Goal: Task Accomplishment & Management: Complete application form

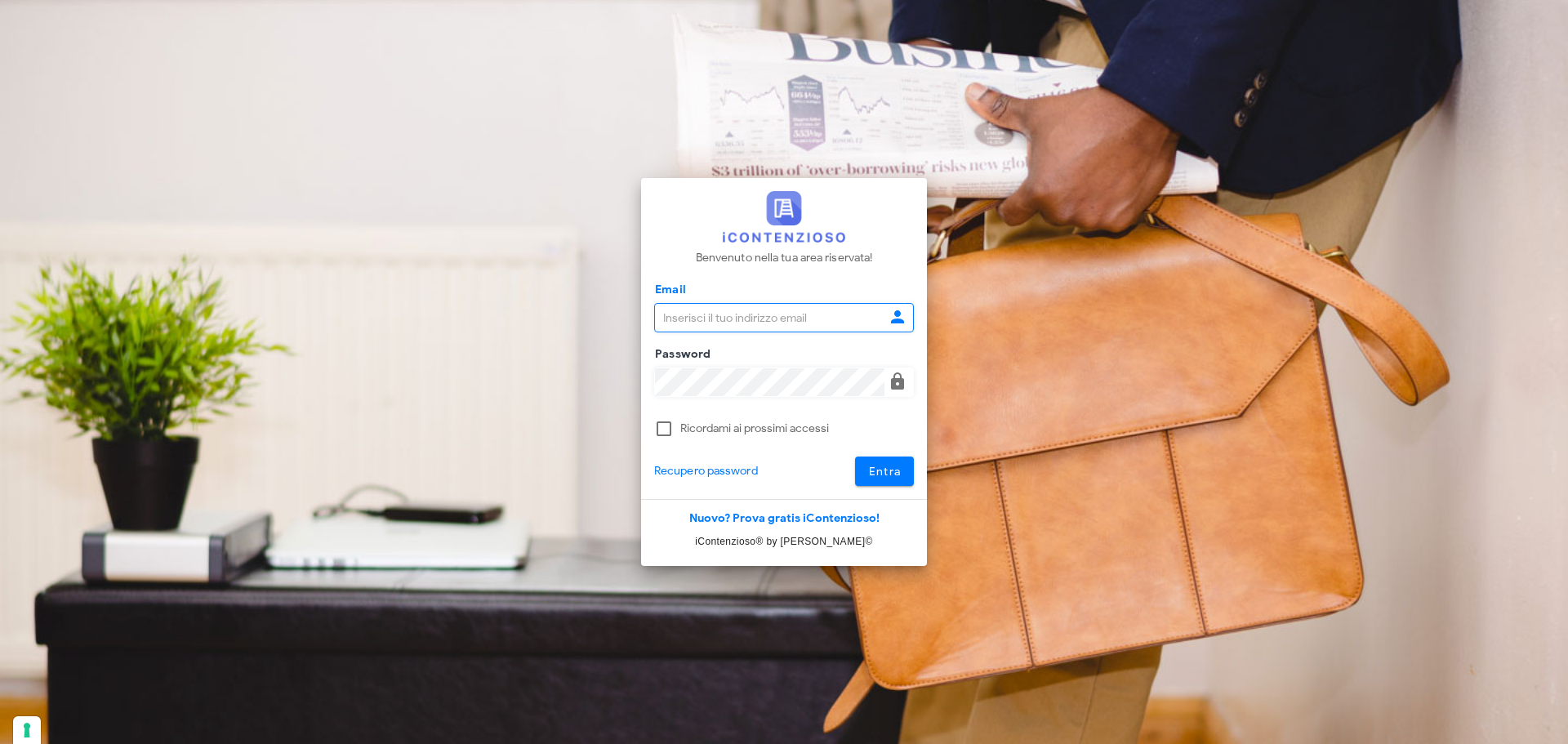
click at [712, 323] on input "Email" at bounding box center [770, 318] width 229 height 28
click at [709, 315] on input "Email" at bounding box center [770, 318] width 229 height 28
click at [855, 457] on button "Entra" at bounding box center [885, 471] width 60 height 29
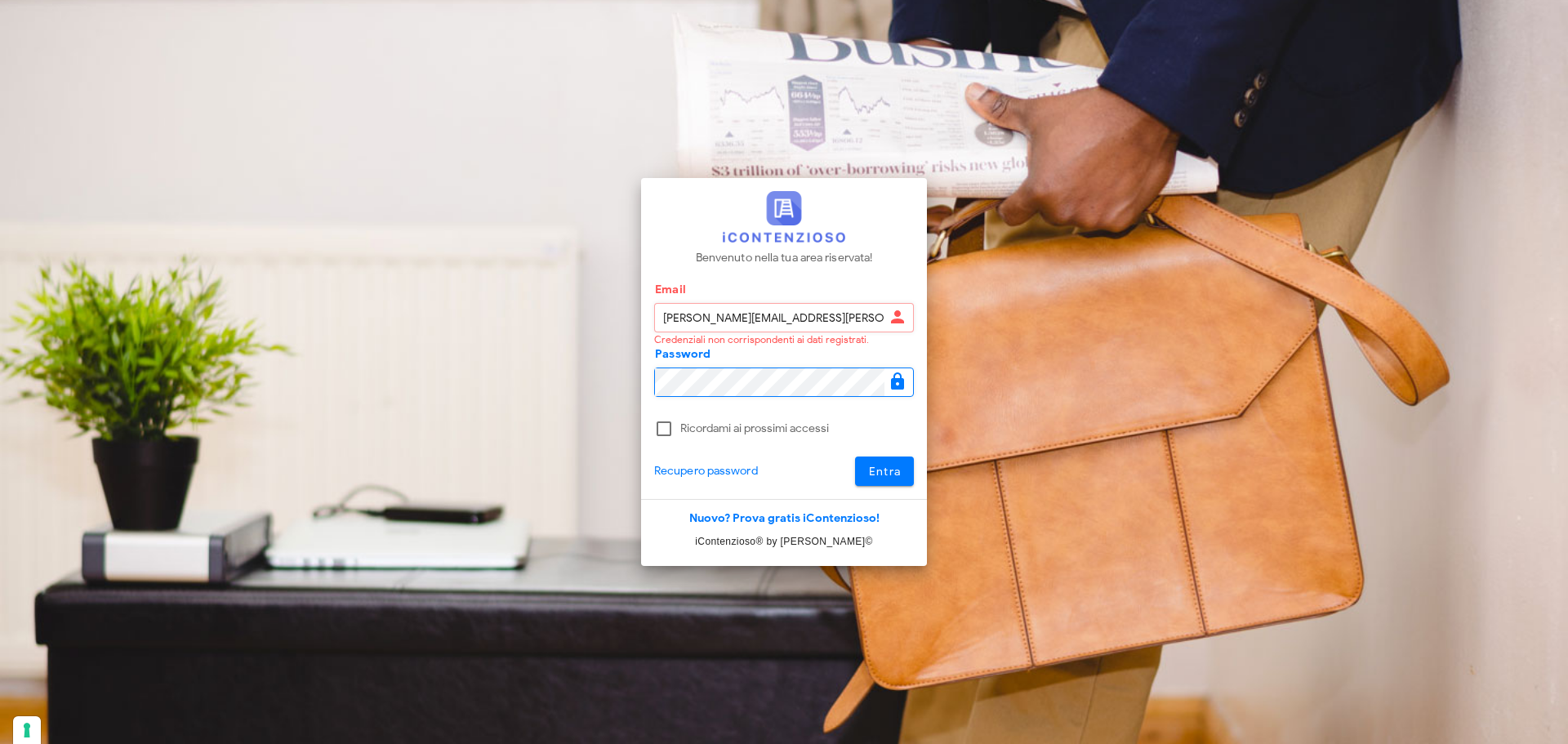
click at [819, 315] on input "giulia.mandolesi@mandolesi.com" at bounding box center [770, 318] width 229 height 28
type input "giulia.mandolesi@mandolesi.it"
click at [863, 472] on button "Entra" at bounding box center [885, 471] width 60 height 29
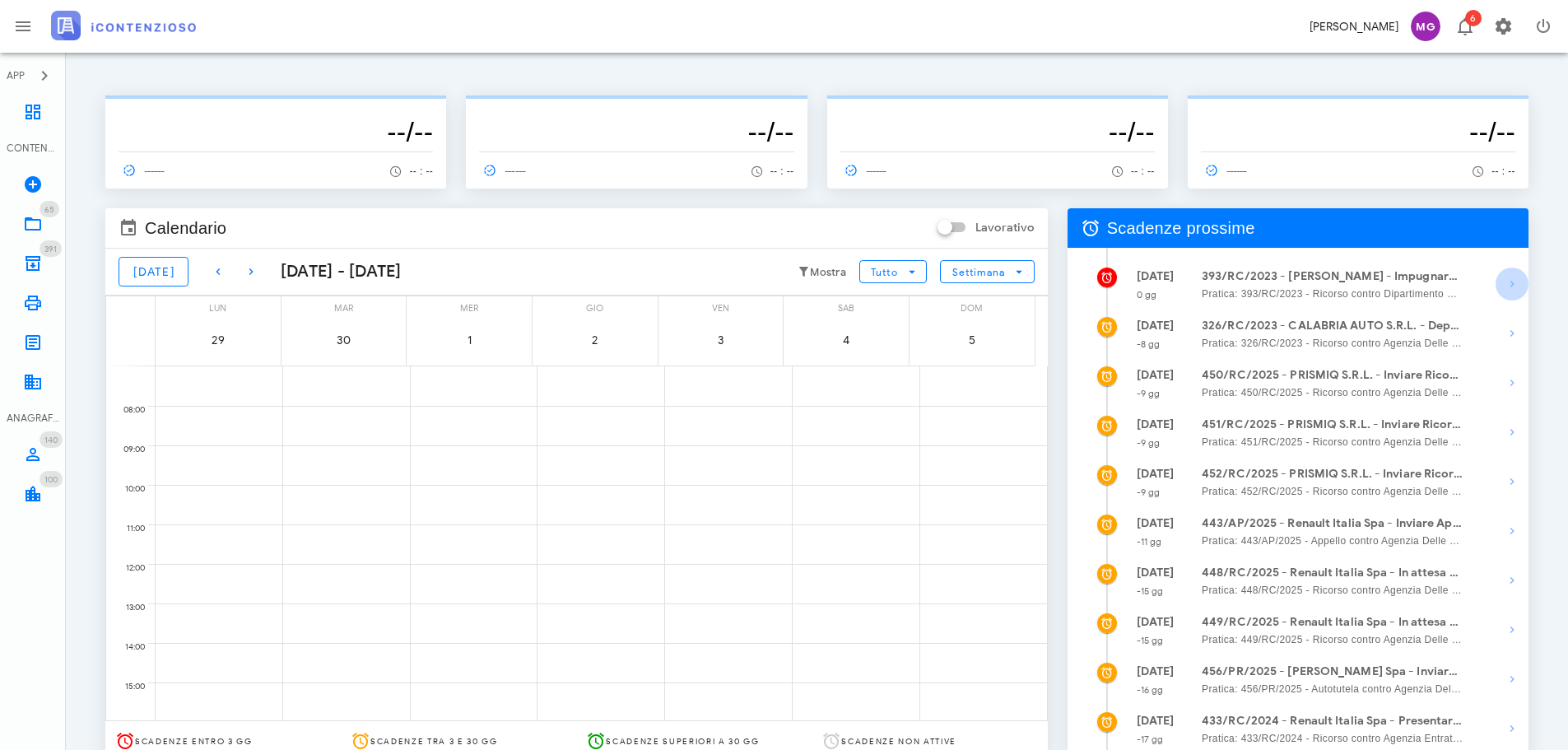
click at [1514, 281] on icon "button" at bounding box center [1512, 284] width 19 height 19
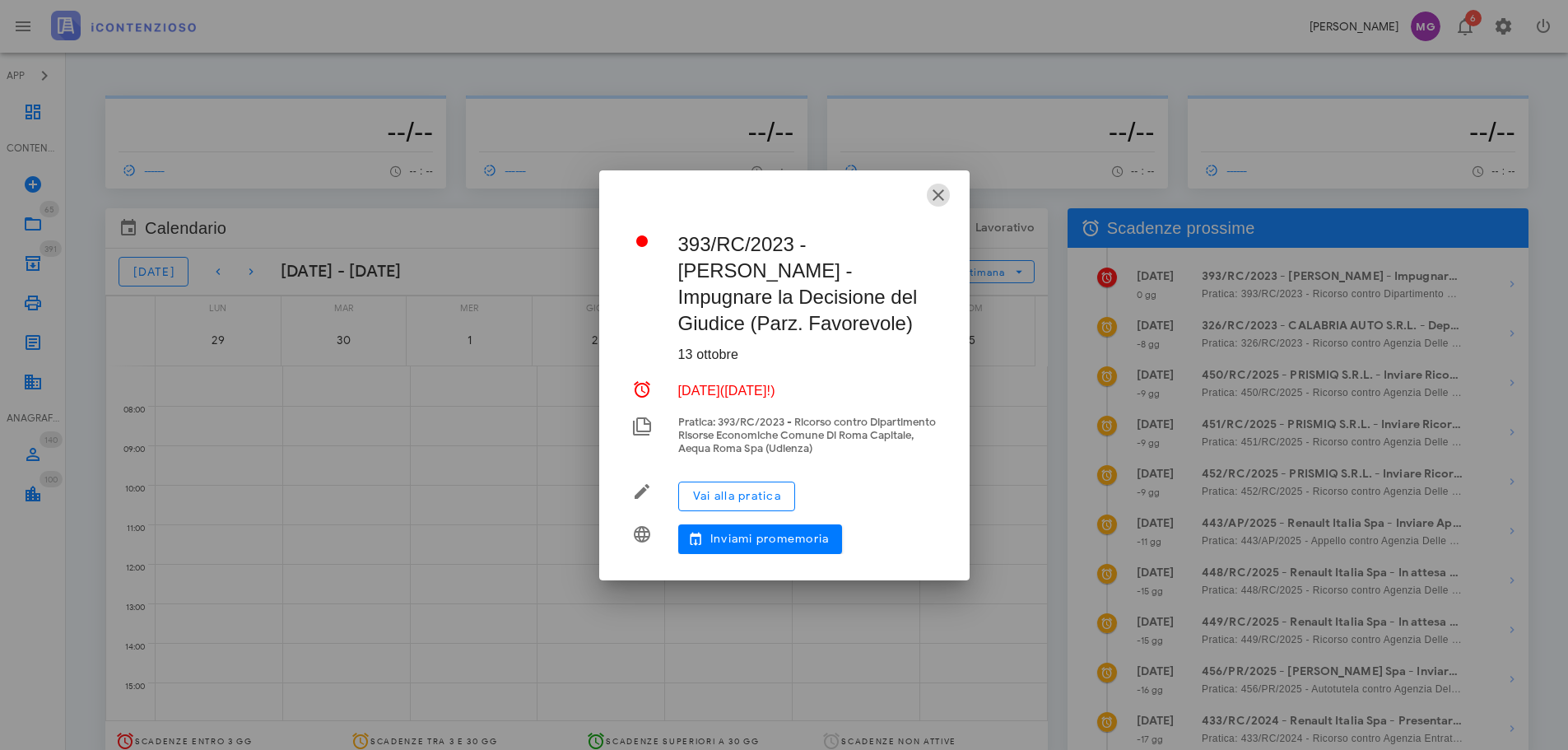
click at [943, 191] on icon "button" at bounding box center [938, 195] width 19 height 19
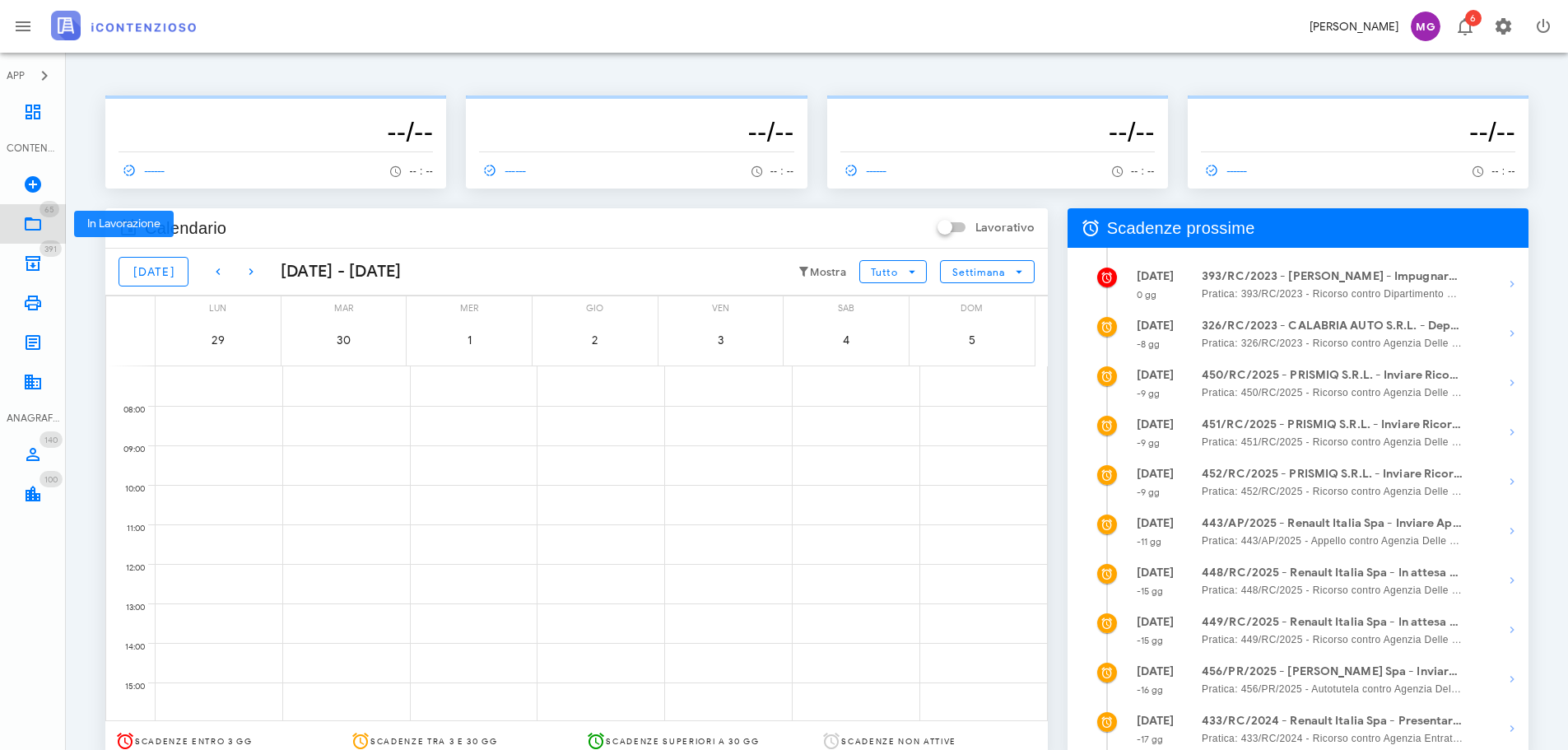
click at [47, 217] on link "65 In Lavorazione 65" at bounding box center [33, 224] width 66 height 40
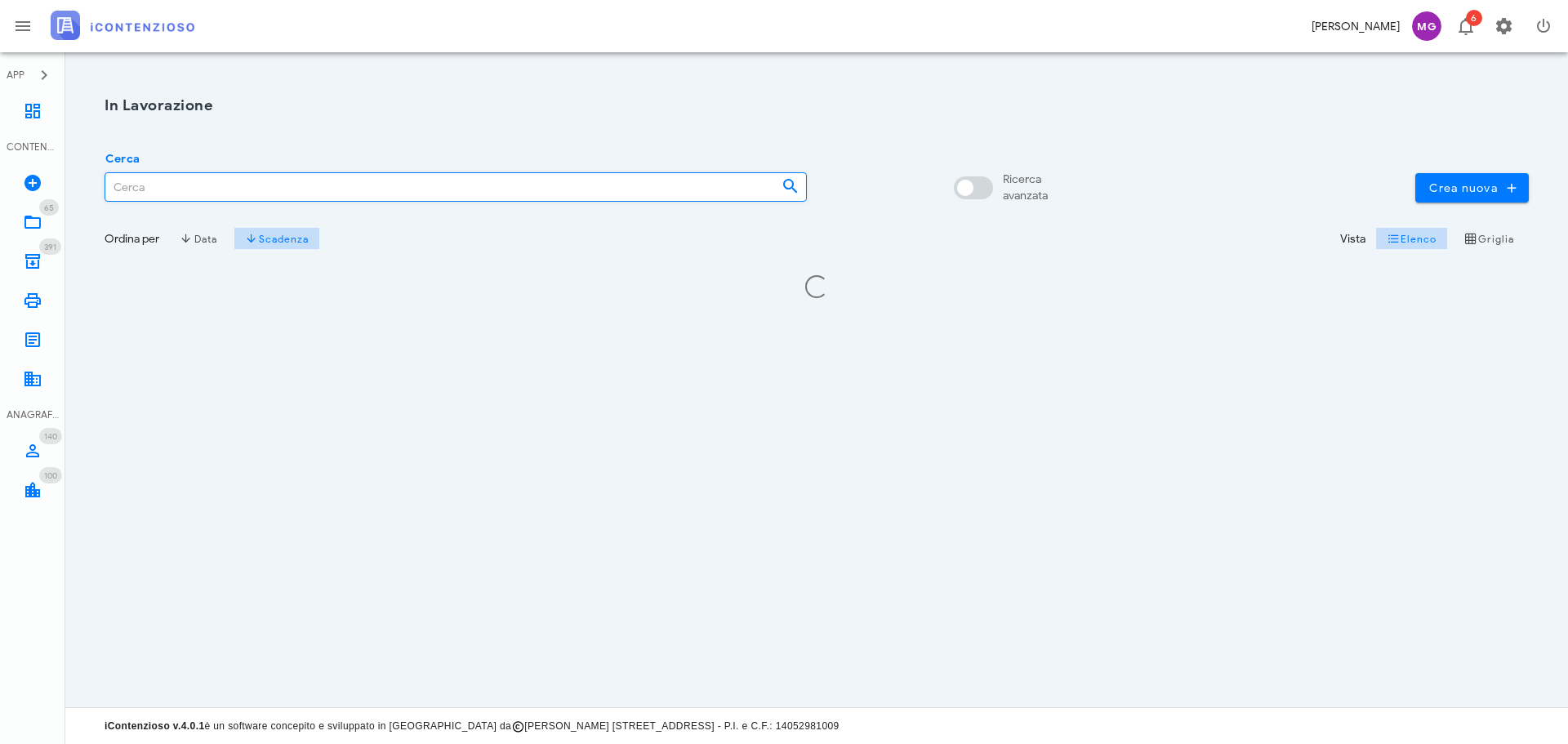
click at [343, 183] on input "Cerca" at bounding box center [437, 187] width 663 height 28
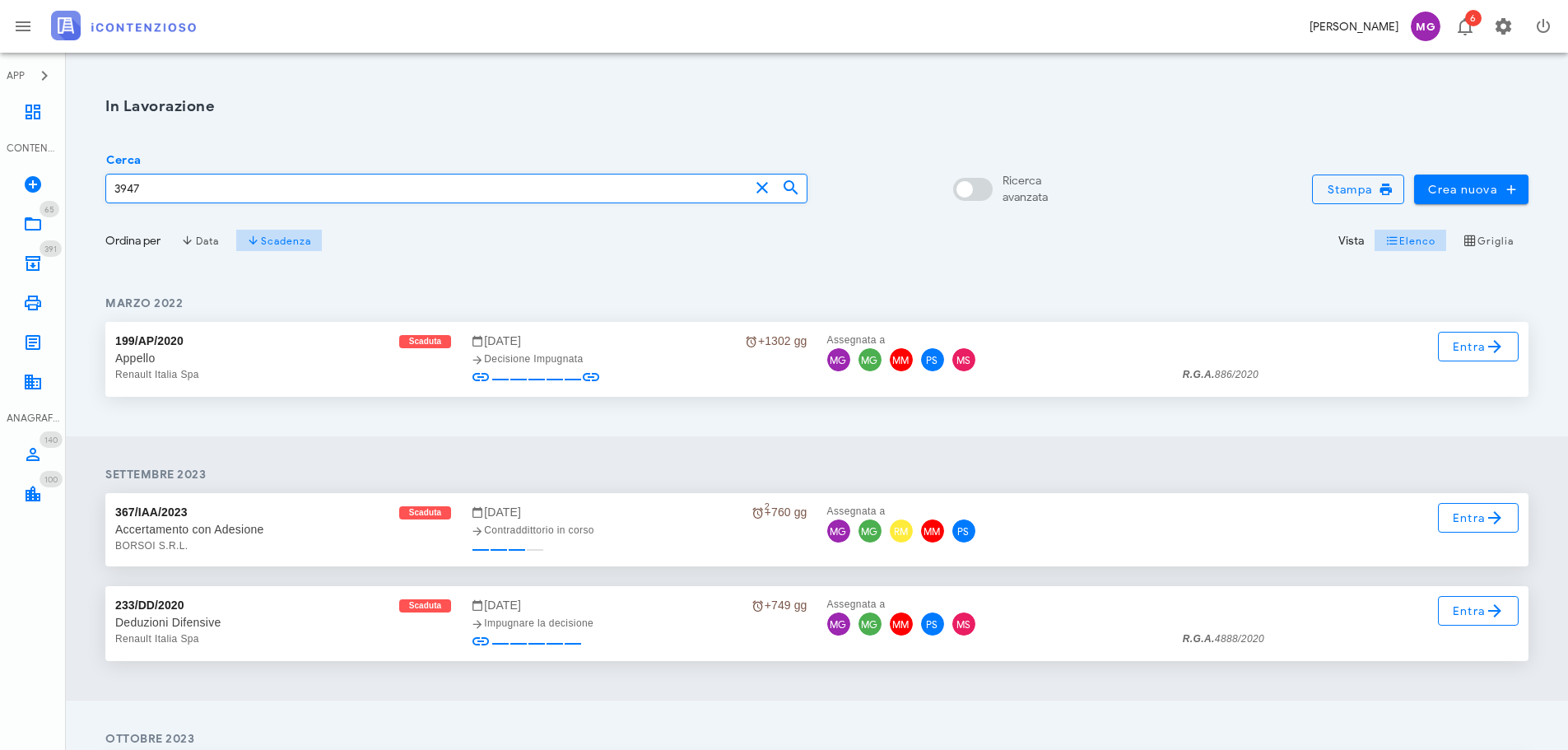
type input "3947"
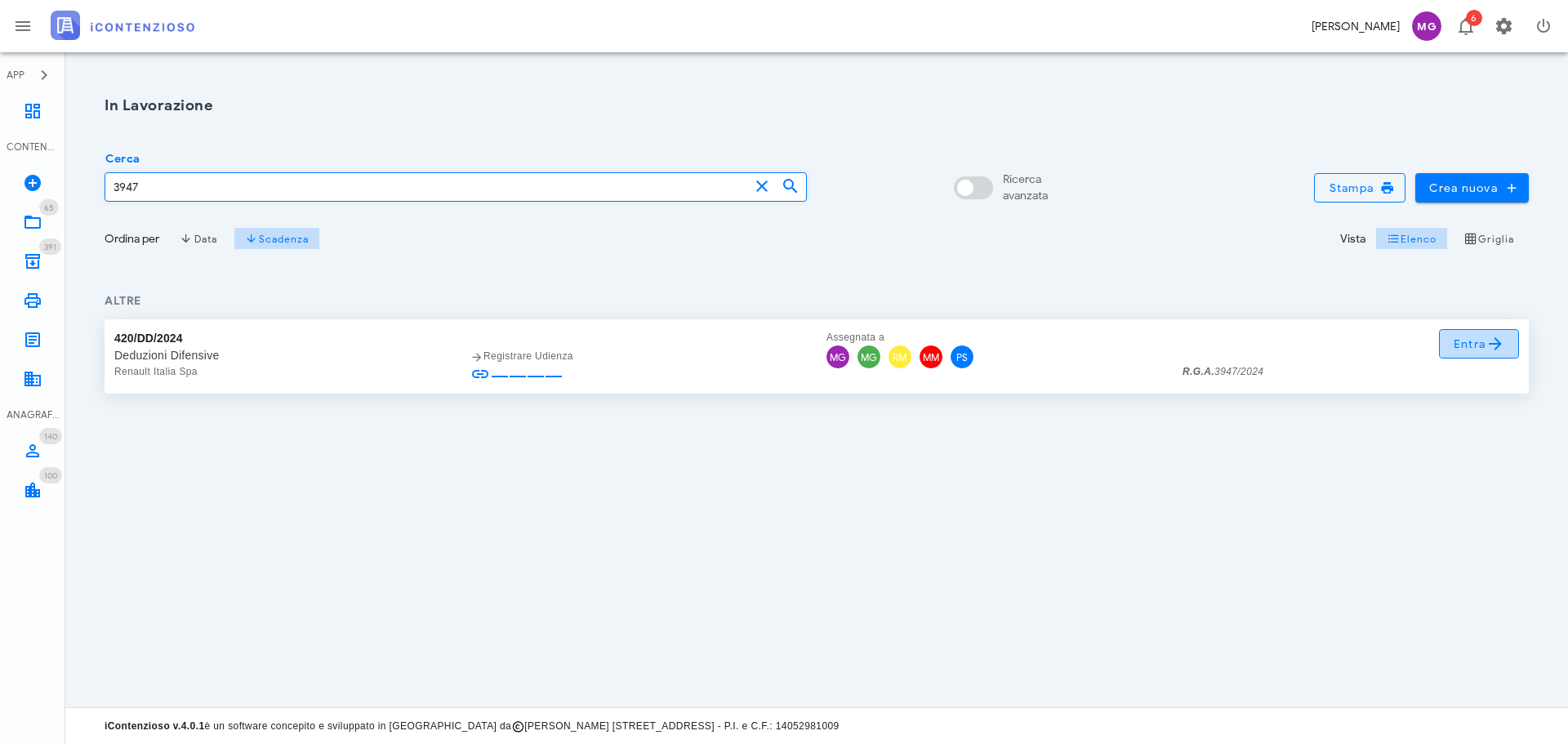
click at [1454, 342] on span "Entra" at bounding box center [1479, 343] width 53 height 19
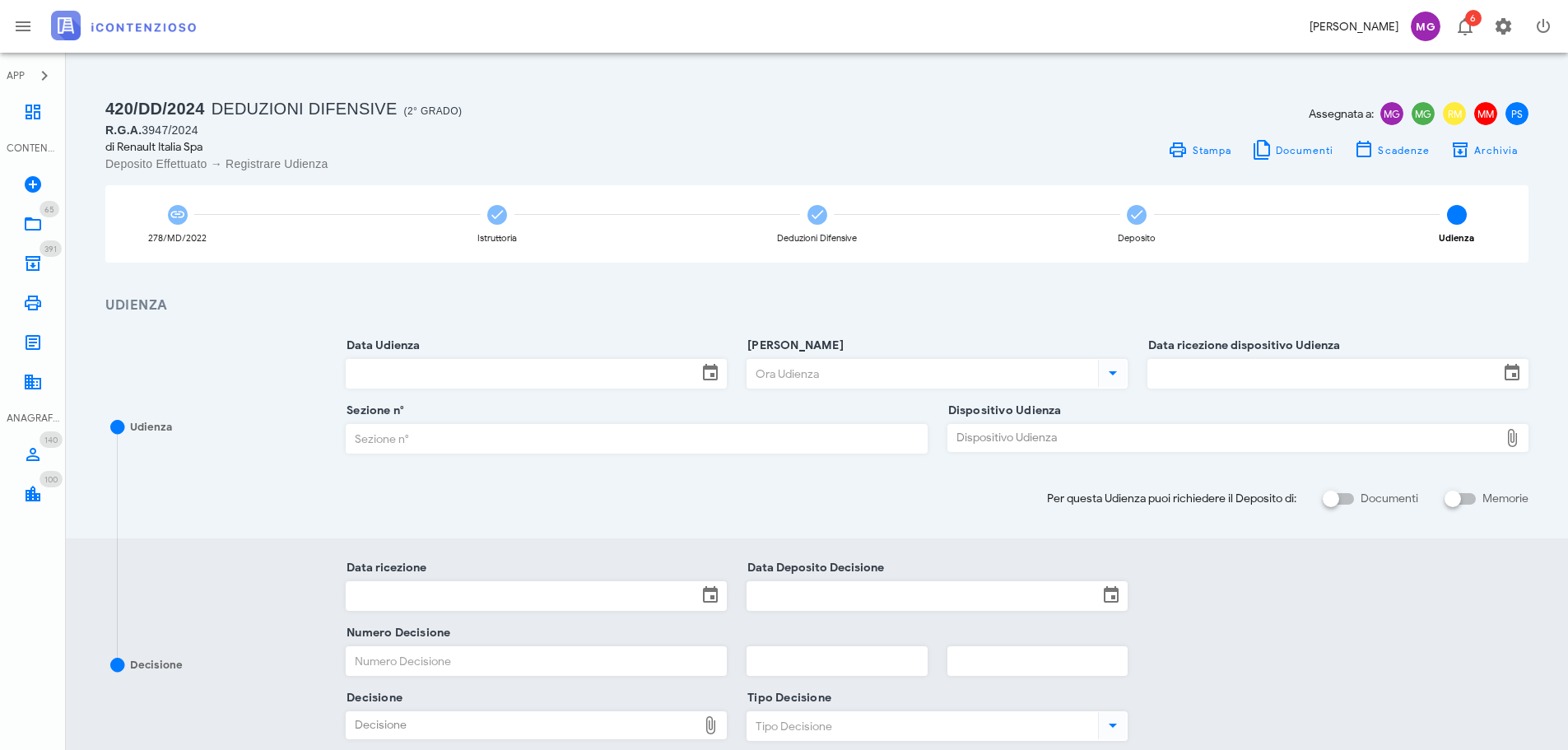
click at [492, 378] on input "Data Udienza" at bounding box center [521, 374] width 351 height 28
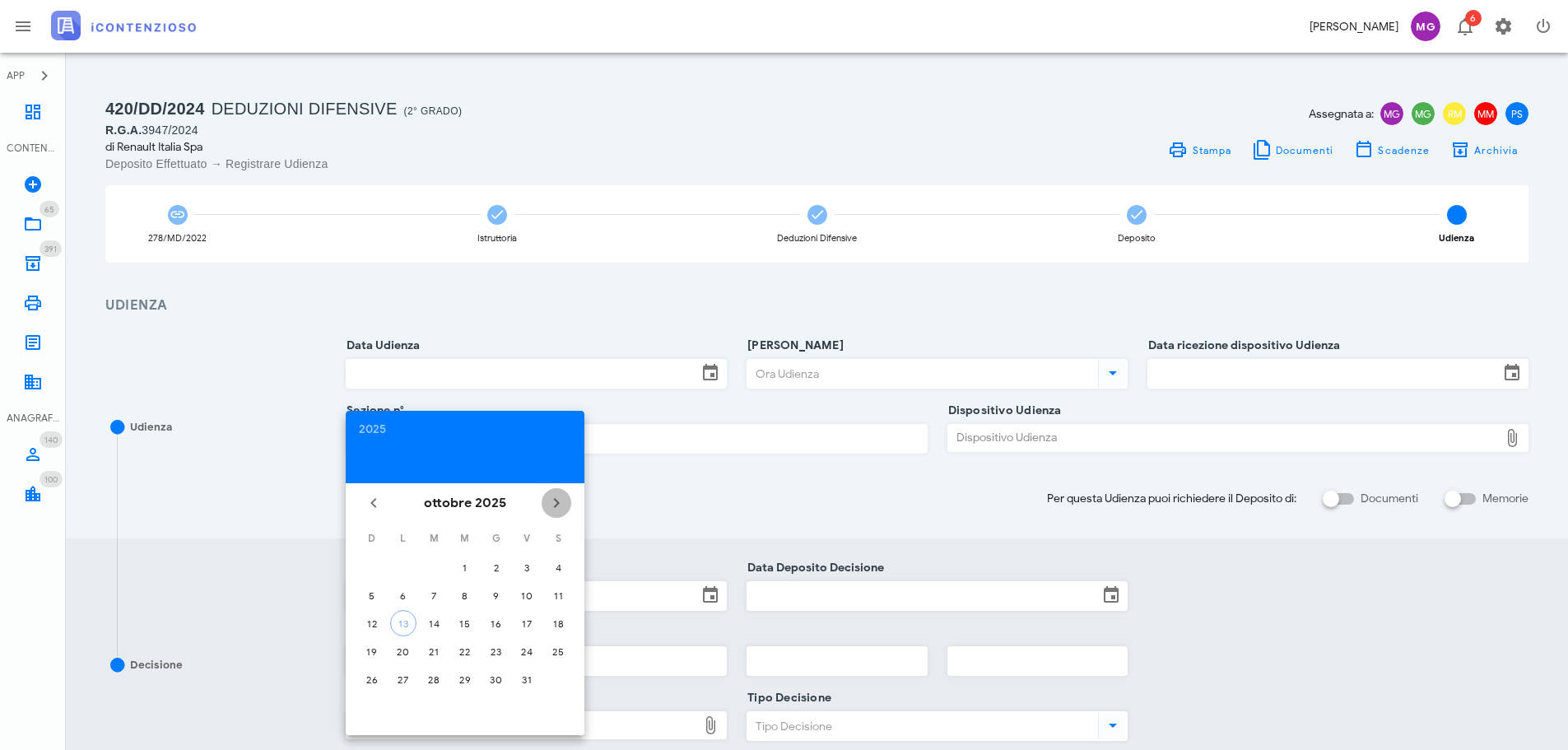
click at [555, 499] on icon "Il prossimo mese" at bounding box center [556, 503] width 19 height 19
click at [396, 624] on div "10" at bounding box center [404, 623] width 27 height 12
type input "10/11/2025"
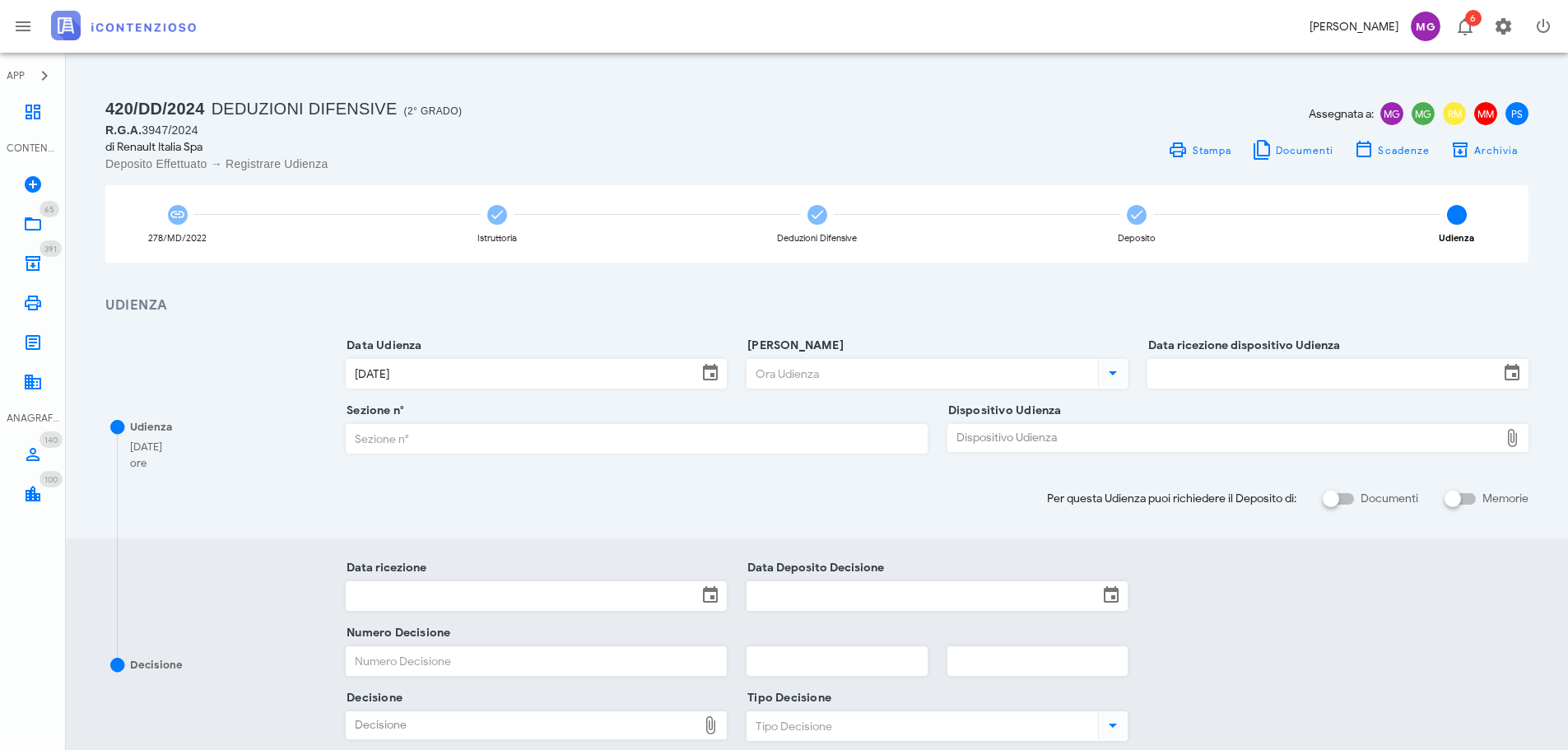
drag, startPoint x: 875, startPoint y: 381, endPoint x: 882, endPoint y: 386, distance: 8.6
click at [882, 386] on input "Ora Udienza" at bounding box center [921, 374] width 347 height 28
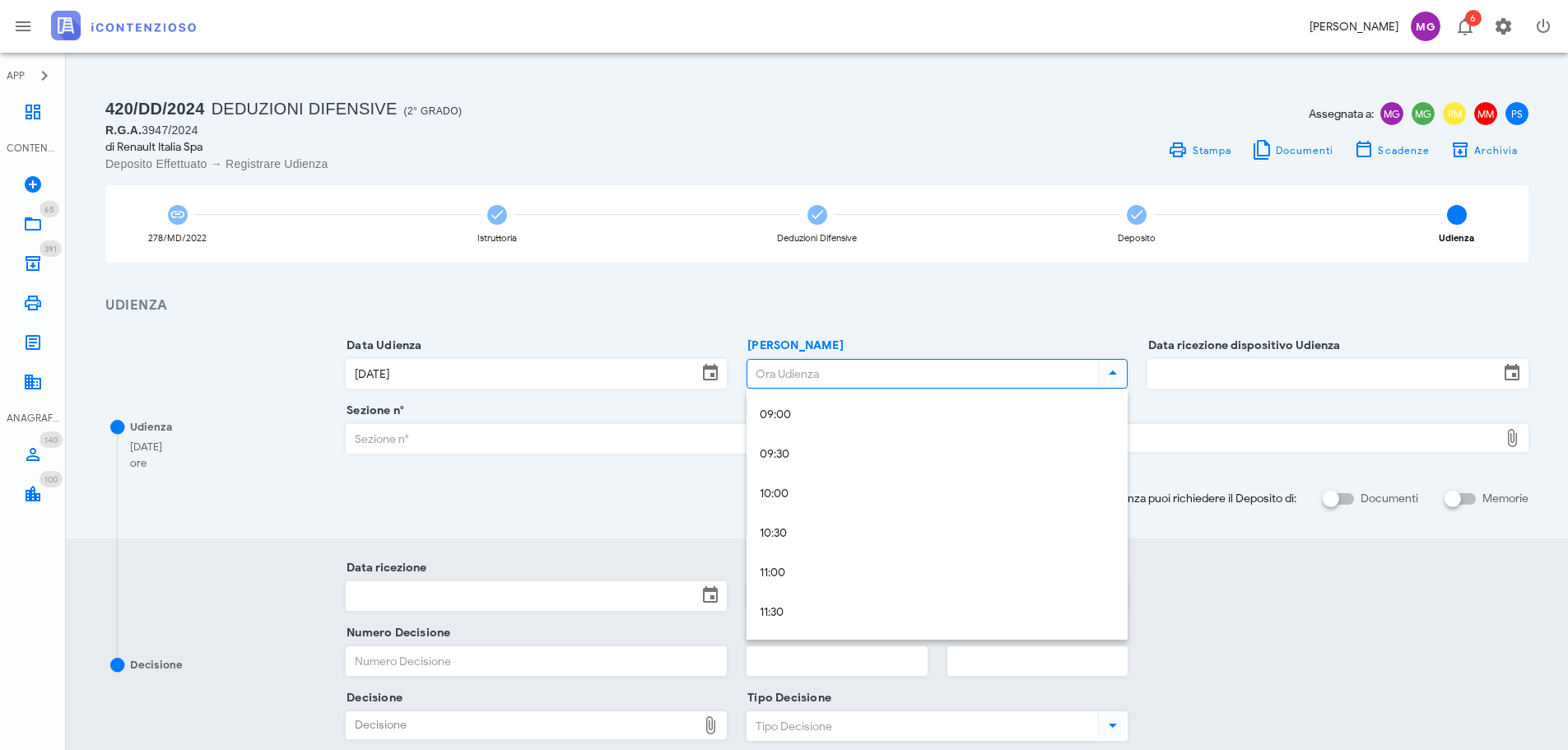
scroll to position [741, 0]
click at [861, 569] on div "11:30" at bounding box center [937, 584] width 355 height 34
type input "11:30"
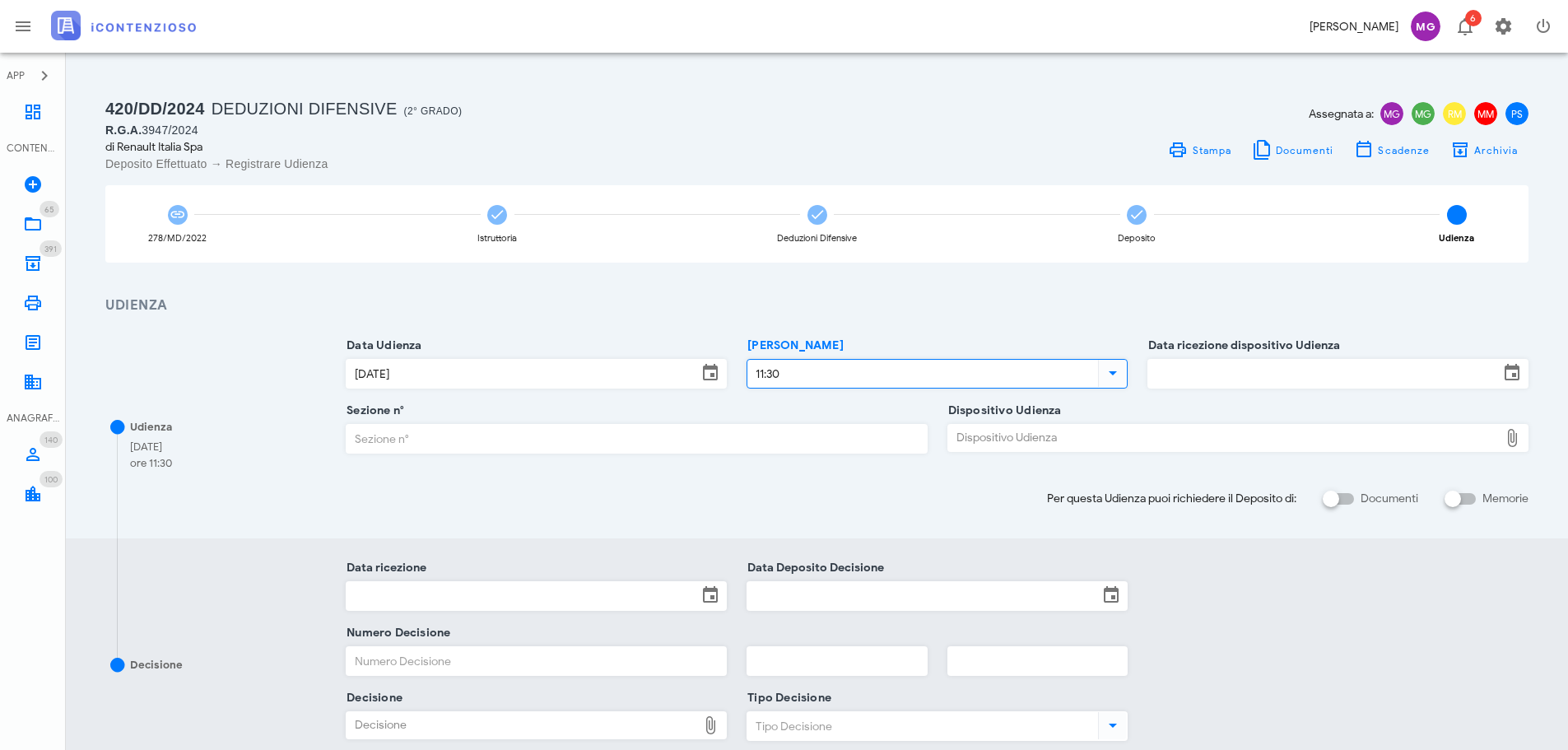
click at [1232, 376] on input "Data ricezione dispositivo Udienza" at bounding box center [1324, 374] width 351 height 28
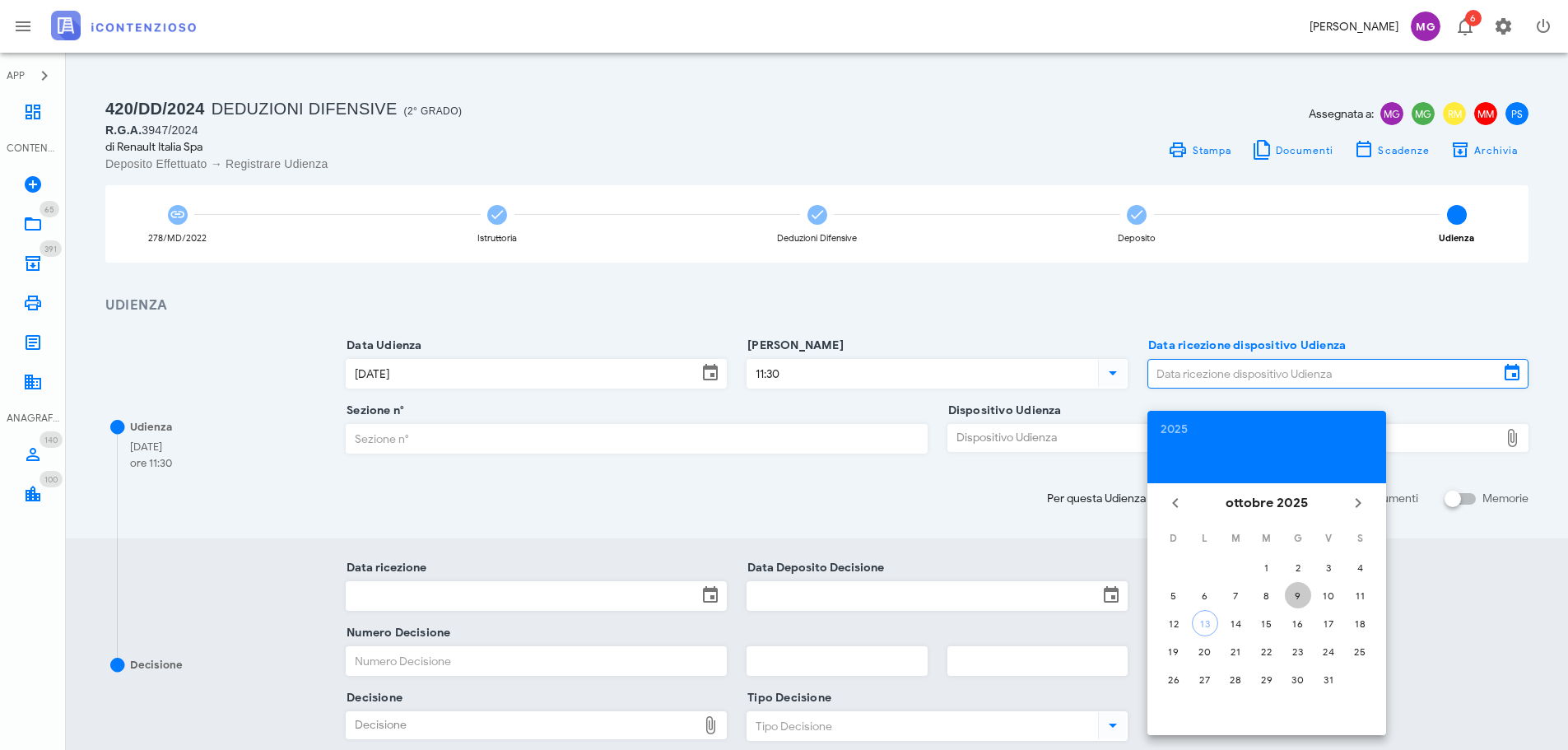
click at [1298, 602] on button "9" at bounding box center [1298, 595] width 27 height 27
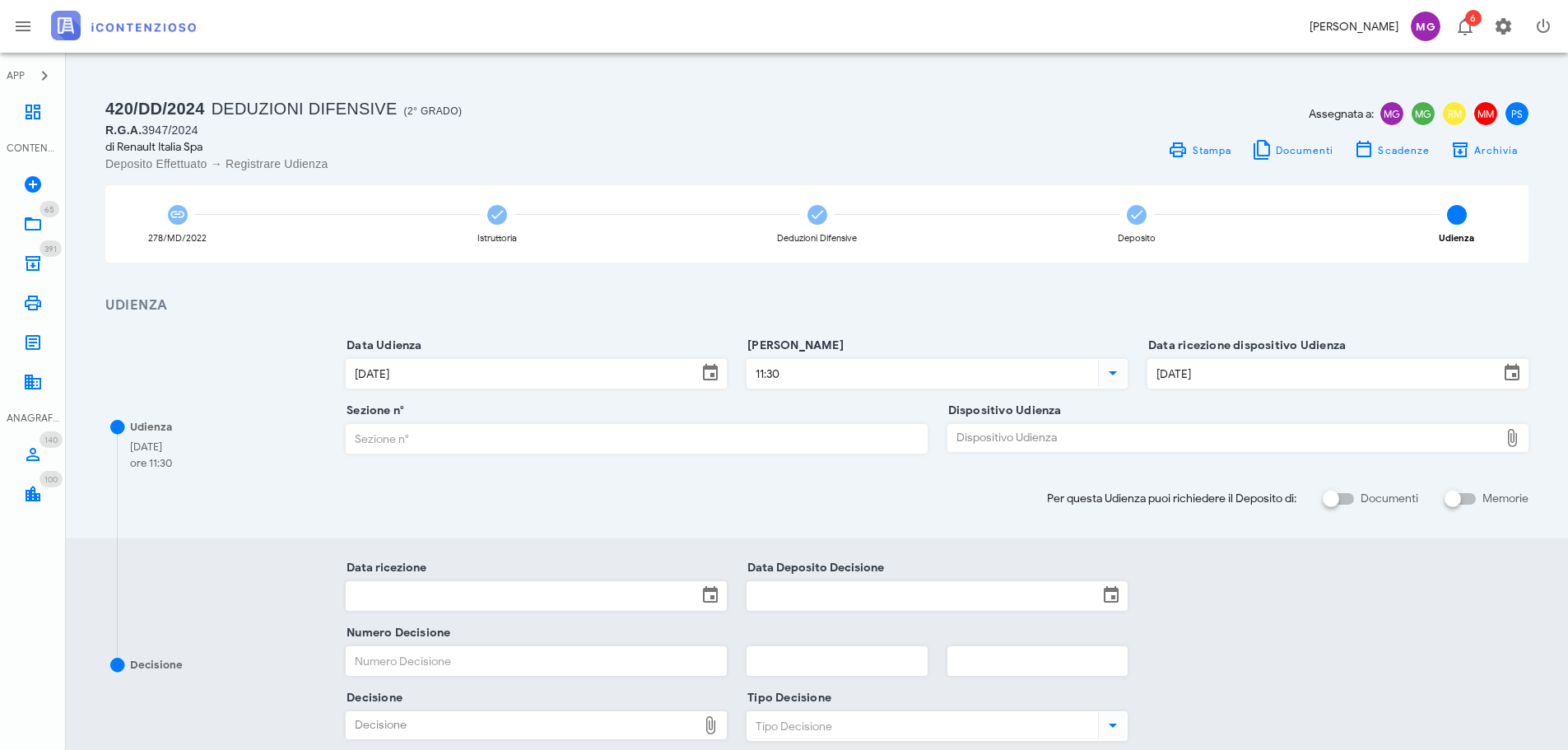
click at [1196, 365] on input "09/10/2025" at bounding box center [1324, 374] width 351 height 28
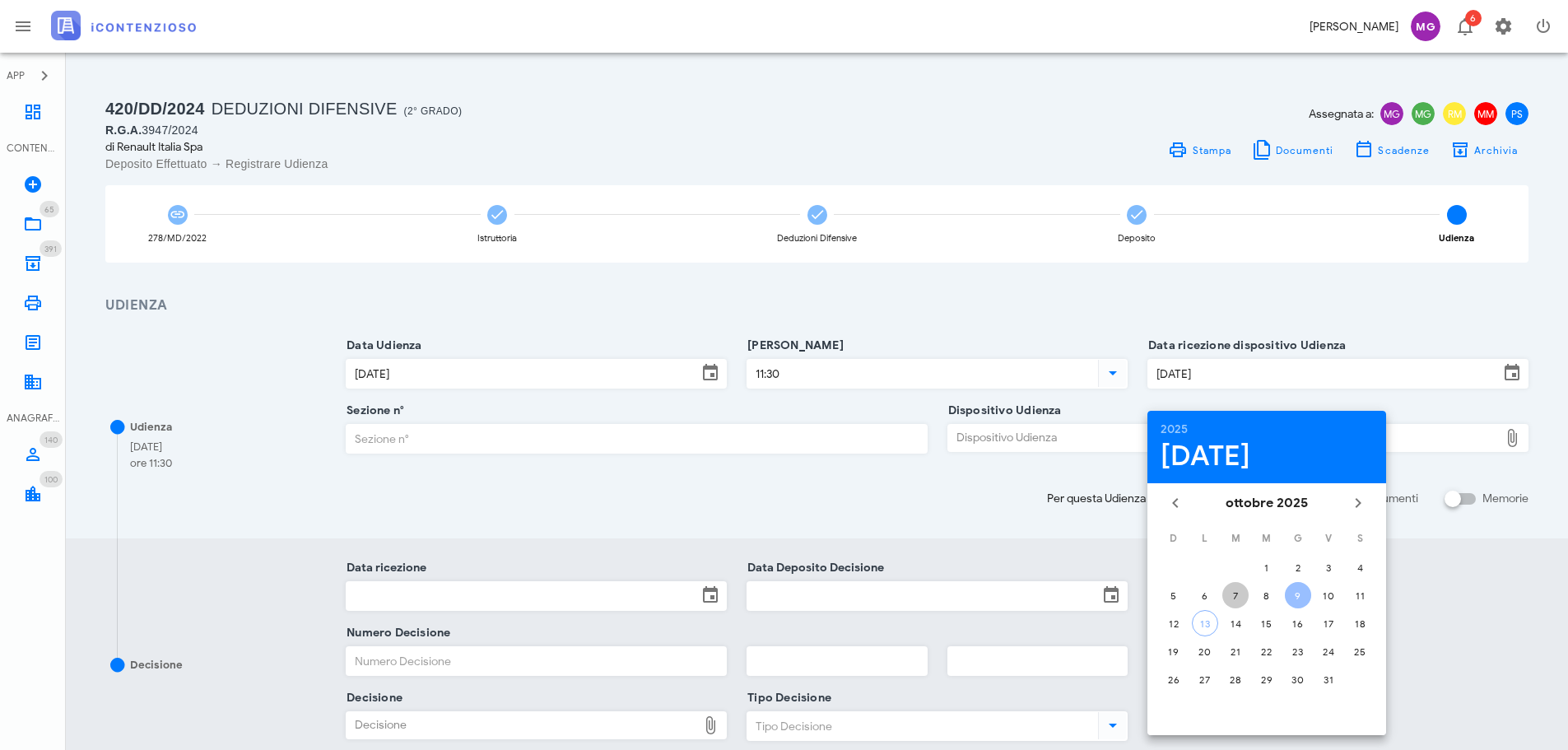
click at [1231, 598] on div "7" at bounding box center [1236, 596] width 27 height 12
type input "07/10/2025"
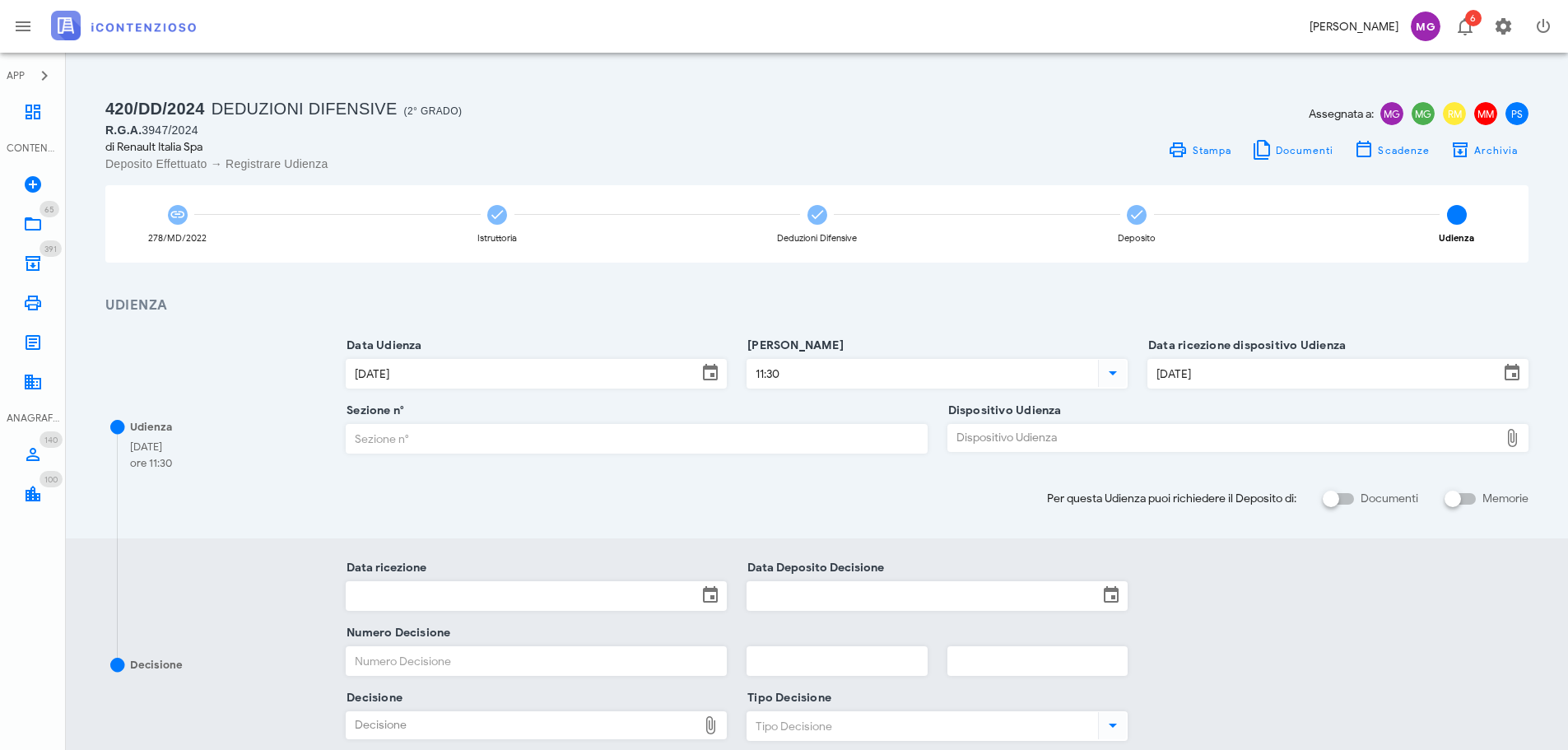
click at [753, 437] on input "Sezione n°" at bounding box center [636, 439] width 580 height 28
click at [839, 442] on input "Sezione n°" at bounding box center [636, 439] width 580 height 28
type input "16"
click at [990, 440] on div "Dispositivo Udienza" at bounding box center [1224, 438] width 551 height 27
click at [1033, 452] on div "Dispositivo Udienza Dispositivo Udienza" at bounding box center [1238, 438] width 581 height 28
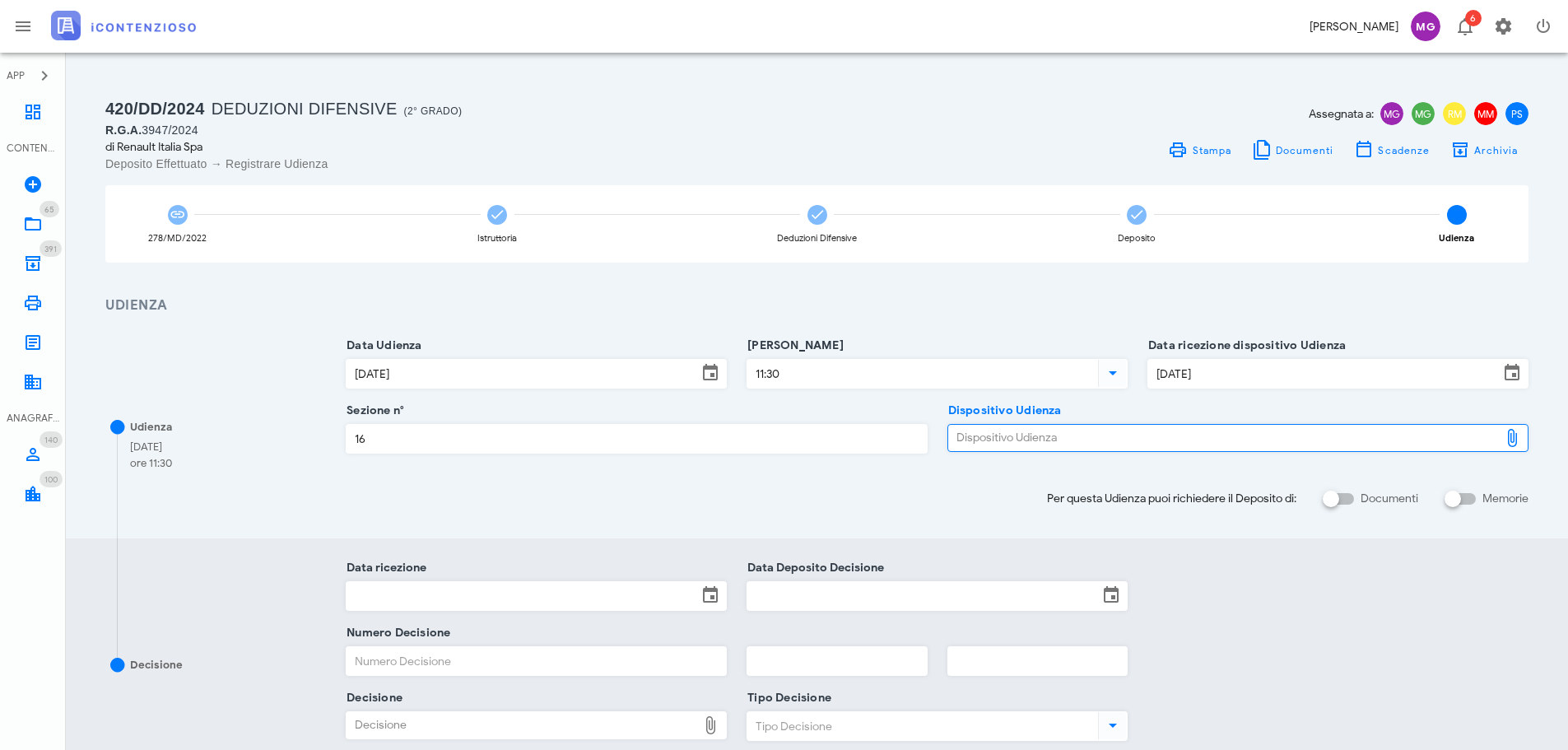
click at [1039, 441] on div "Dispositivo Udienza" at bounding box center [1224, 438] width 551 height 27
type input "C:\fakepath\AvvTratt___3947_2024.pdf"
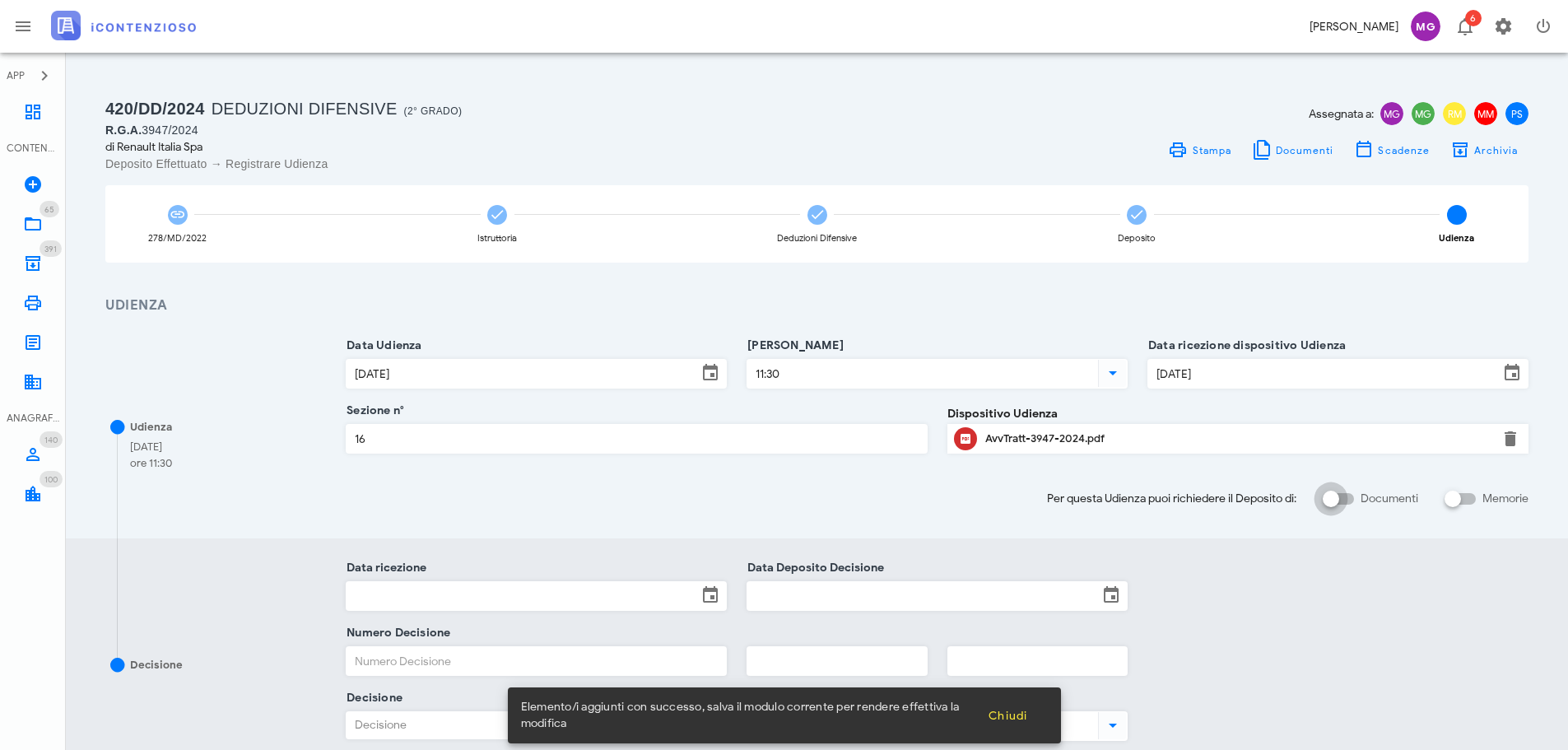
click at [1349, 499] on input "Documenti" at bounding box center [1338, 499] width 31 height 19
checkbox input "false"
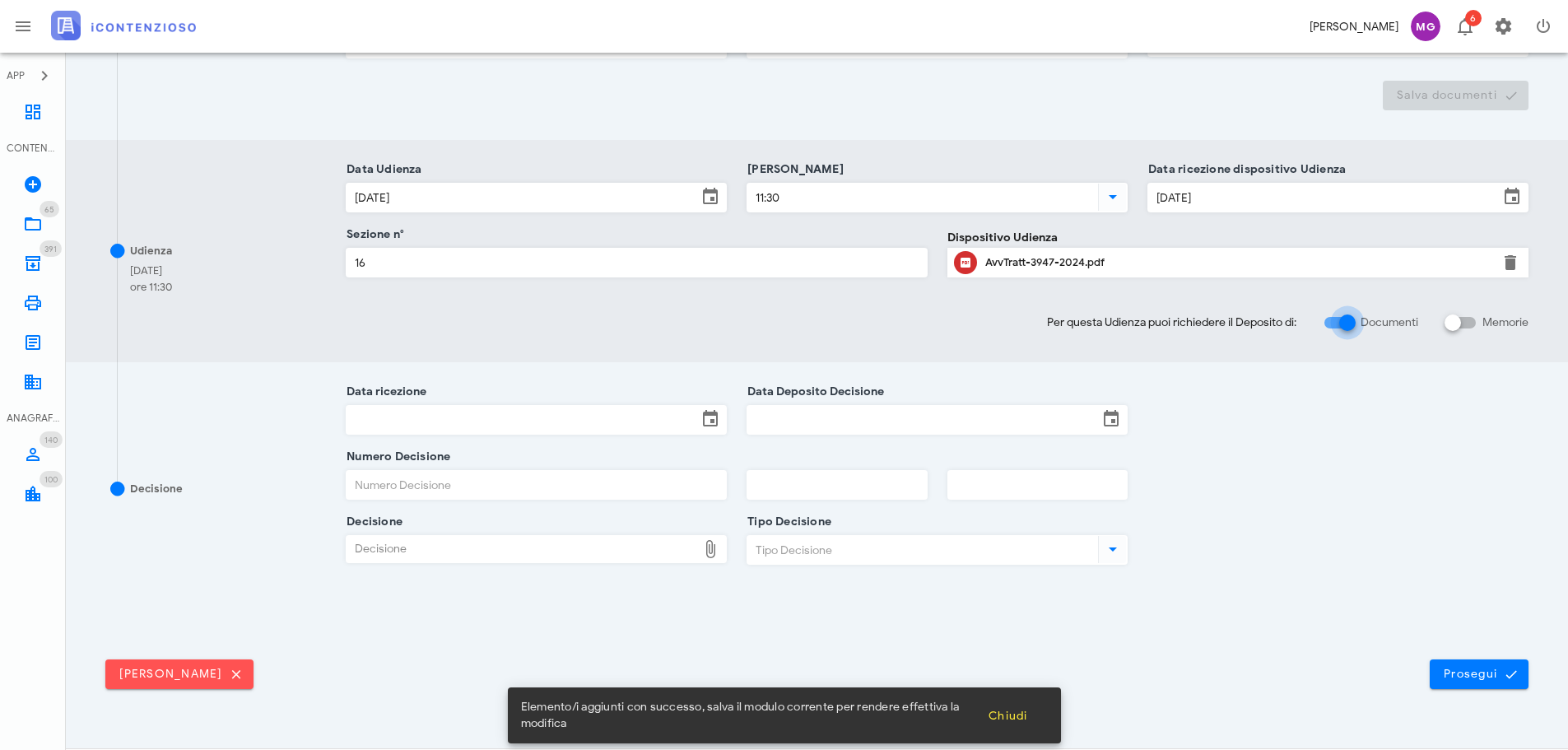
scroll to position [430, 0]
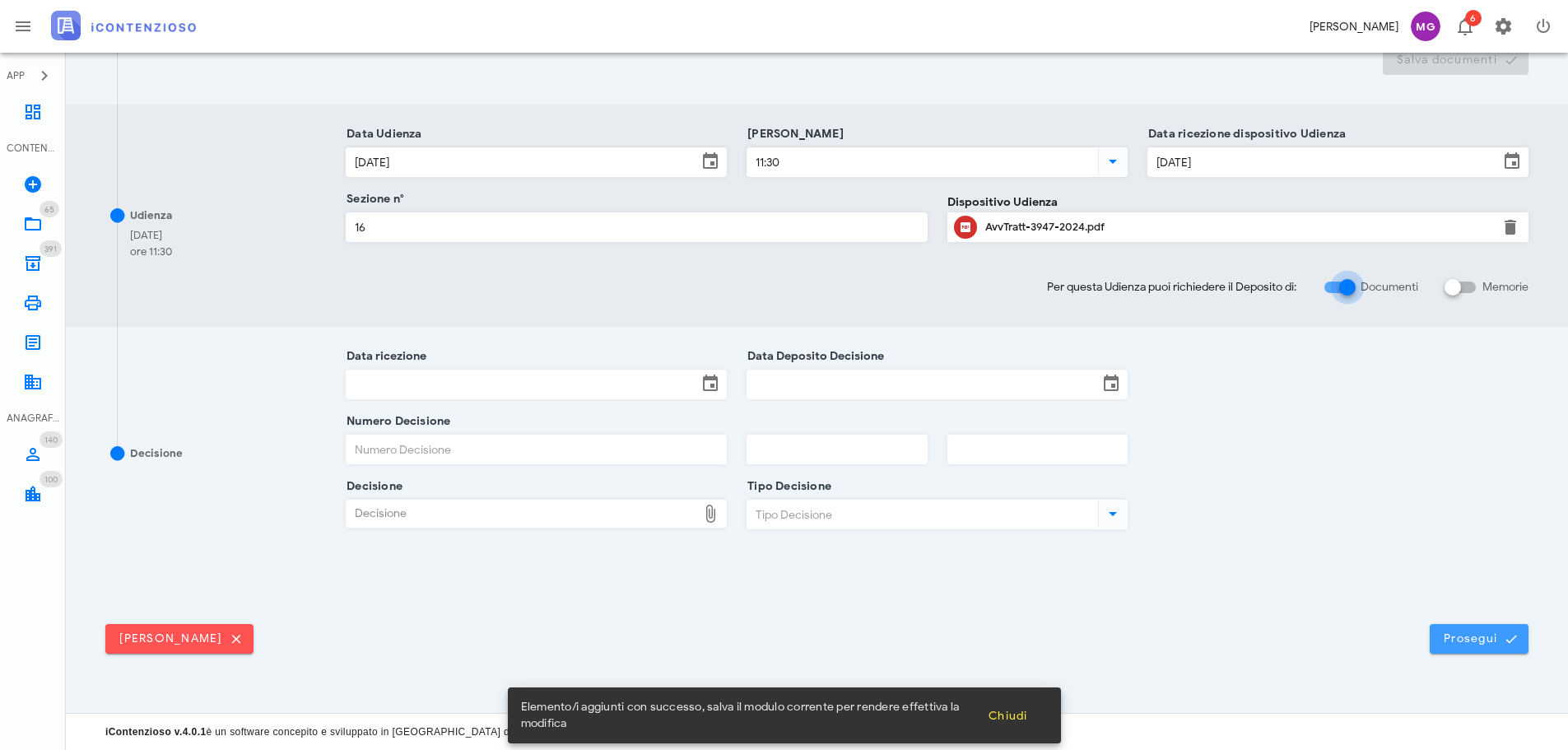
click at [1454, 632] on span "Prosegui" at bounding box center [1479, 638] width 73 height 15
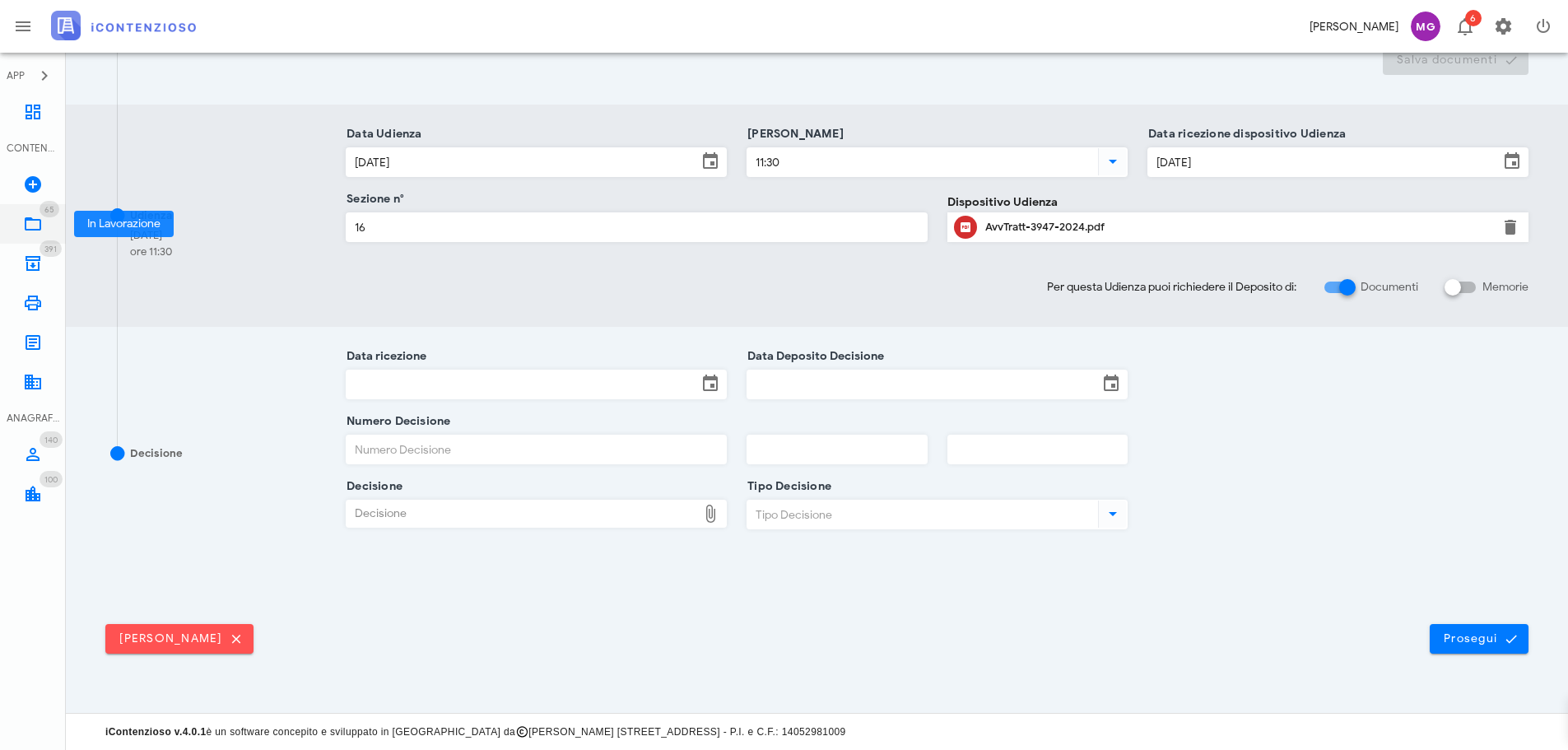
scroll to position [0, 0]
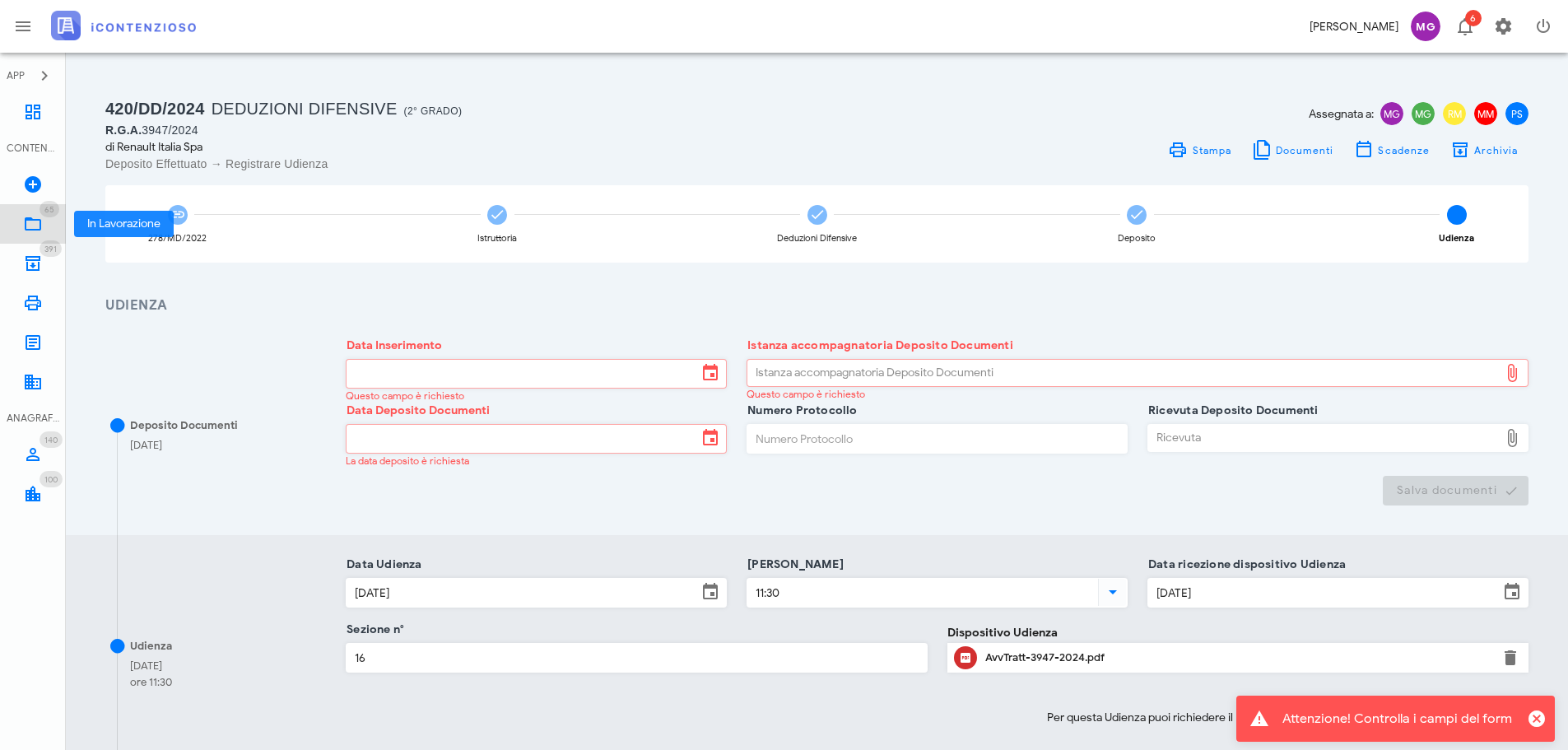
click at [38, 227] on icon at bounding box center [33, 224] width 19 height 19
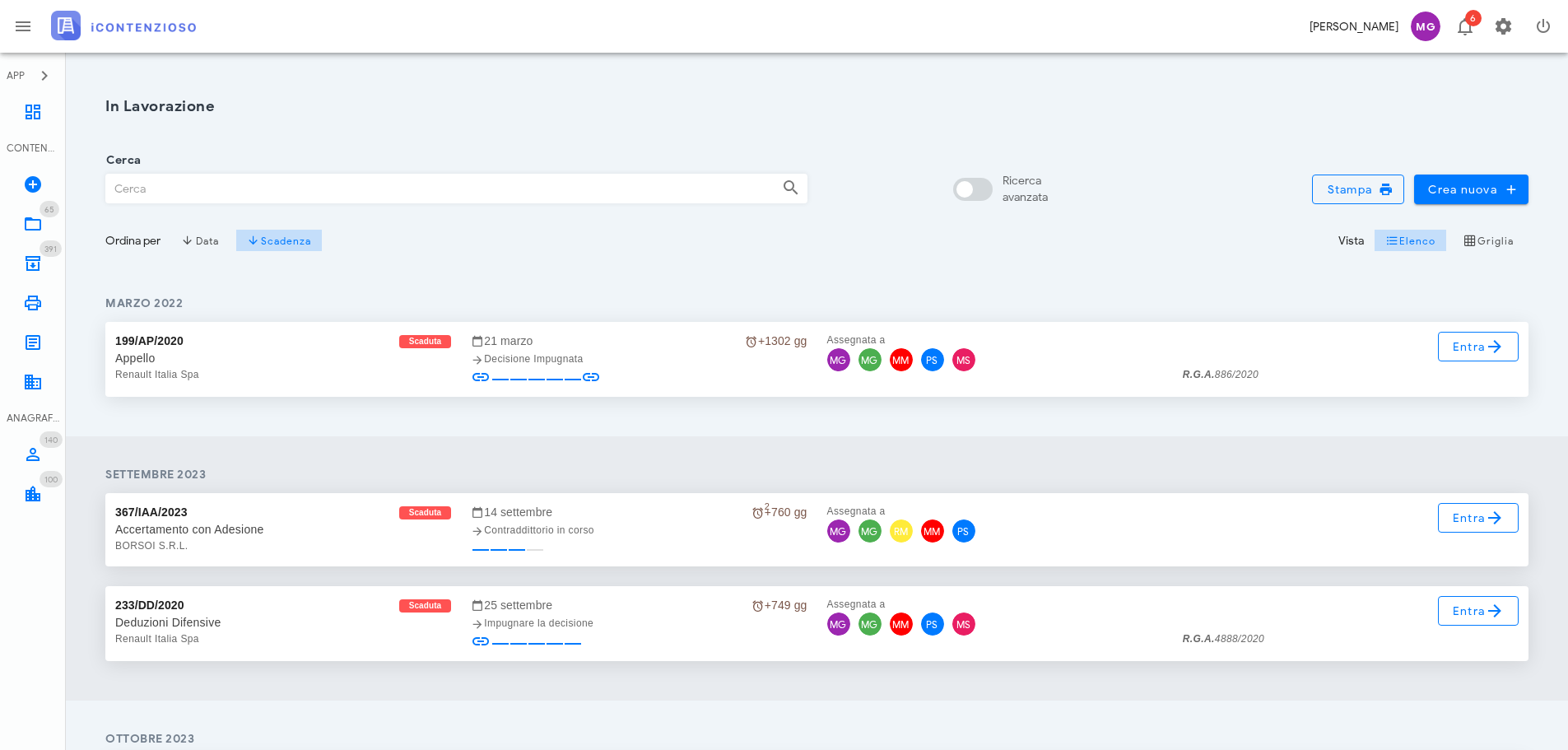
click at [225, 189] on input "Cerca" at bounding box center [437, 189] width 662 height 28
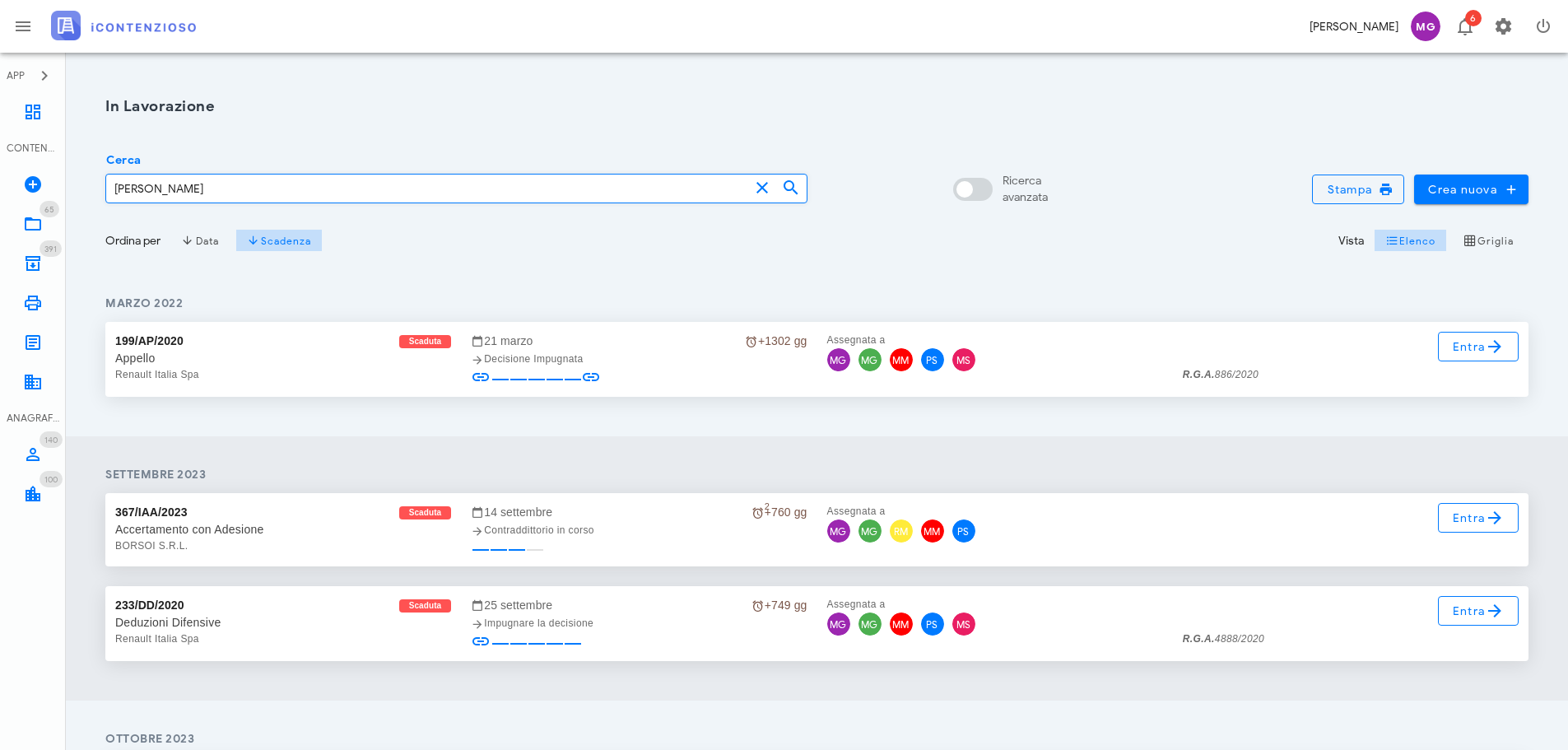
type input "angelo fiori"
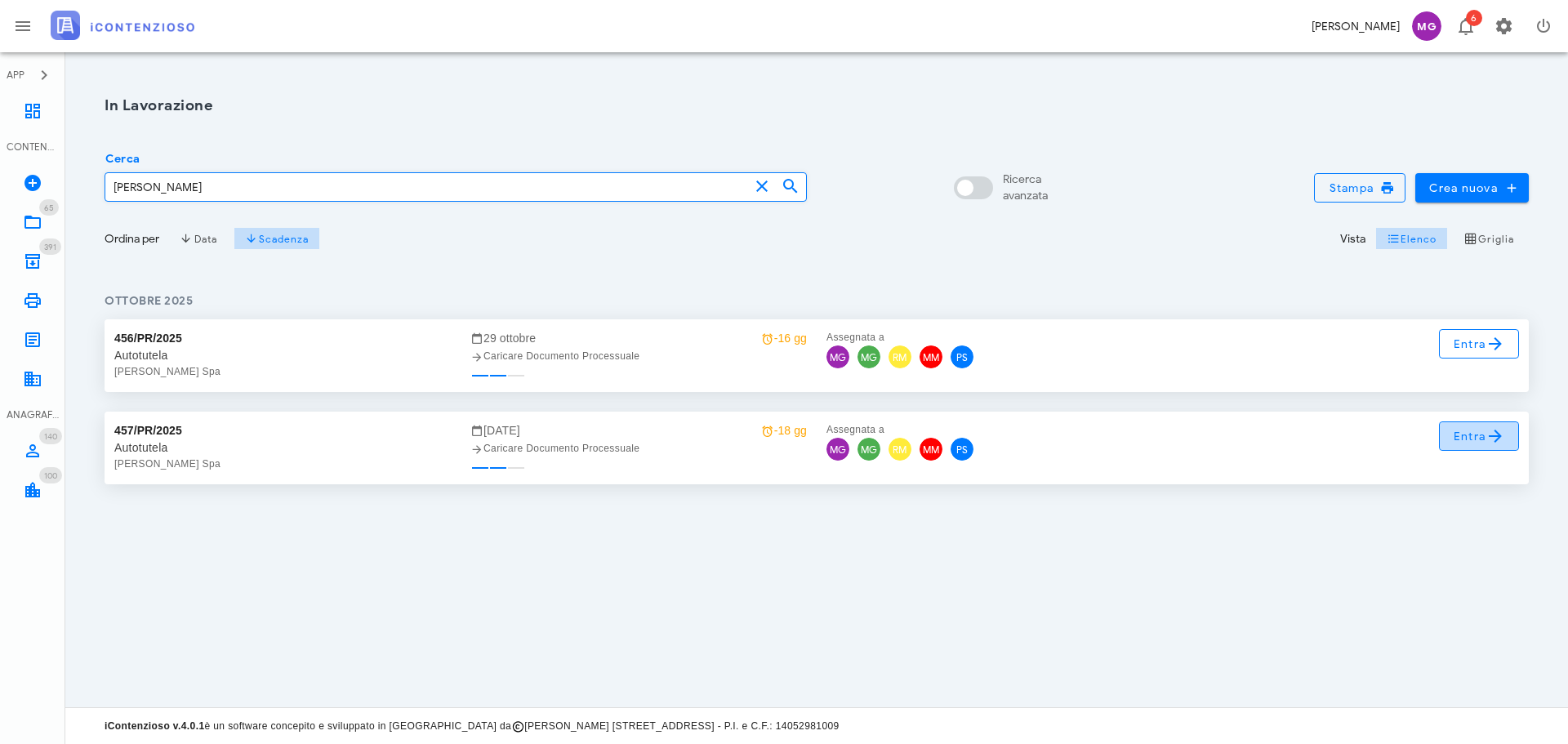
click at [1499, 437] on icon at bounding box center [1495, 436] width 19 height 19
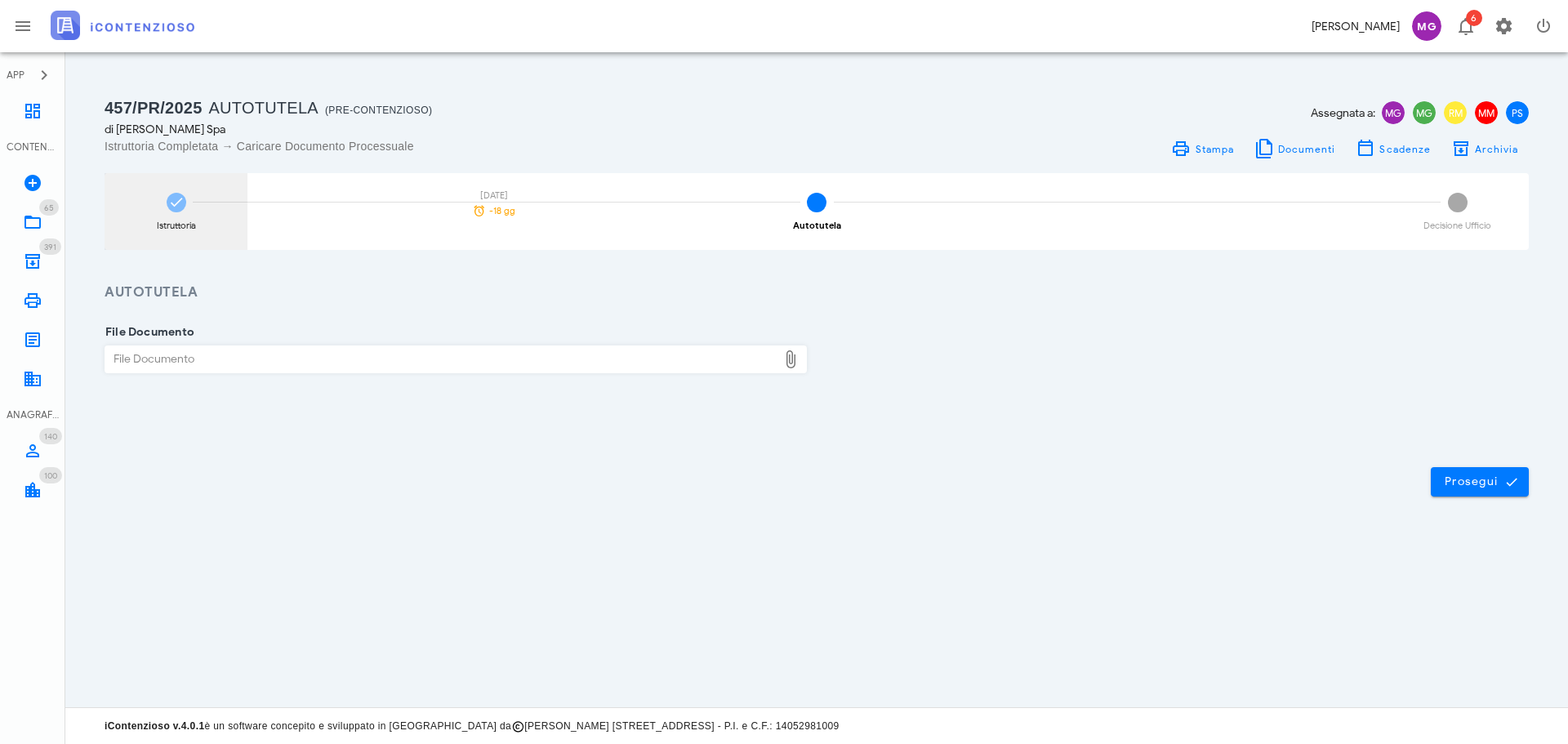
click at [170, 210] on icon at bounding box center [177, 202] width 17 height 17
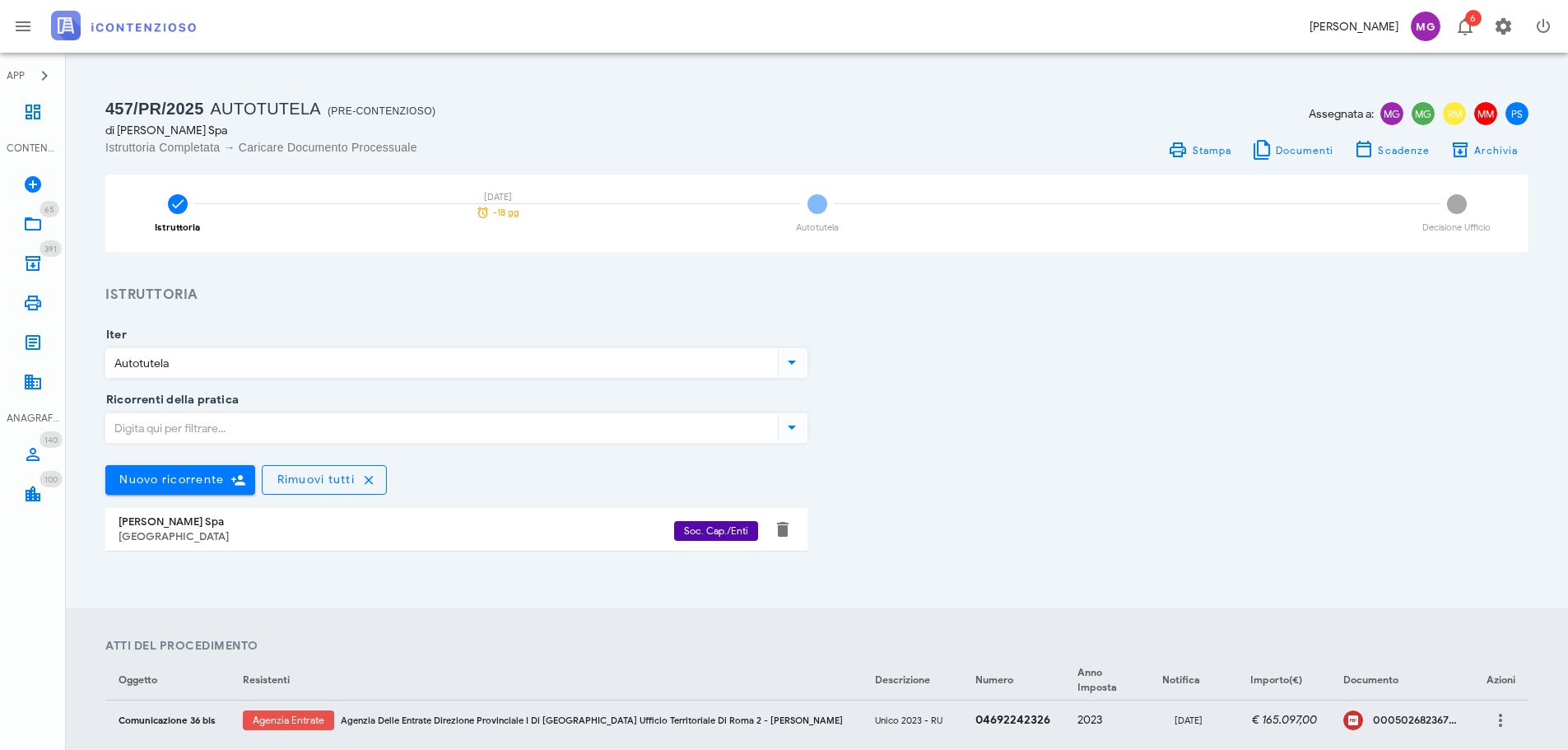
click at [1463, 244] on div "3 Decisione Ufficio" at bounding box center [1456, 213] width 144 height 77
click at [1460, 228] on div "Decisione Ufficio" at bounding box center [1456, 228] width 68 height 9
click at [815, 219] on div "2 Autotutela" at bounding box center [816, 213] width 144 height 77
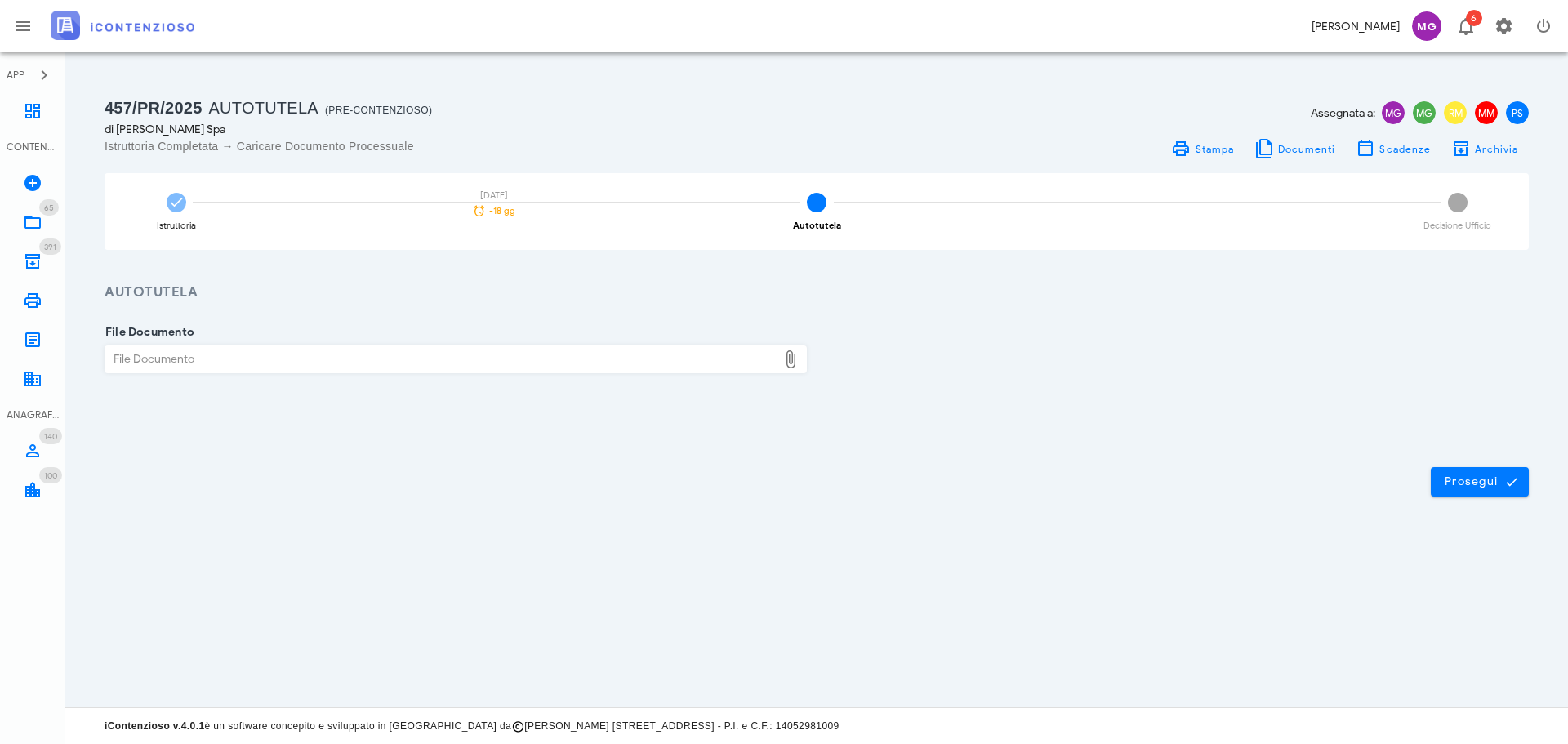
click at [632, 366] on div "File Documento" at bounding box center [441, 359] width 672 height 26
type input "C:\fakepath\000502682367100.pdf"
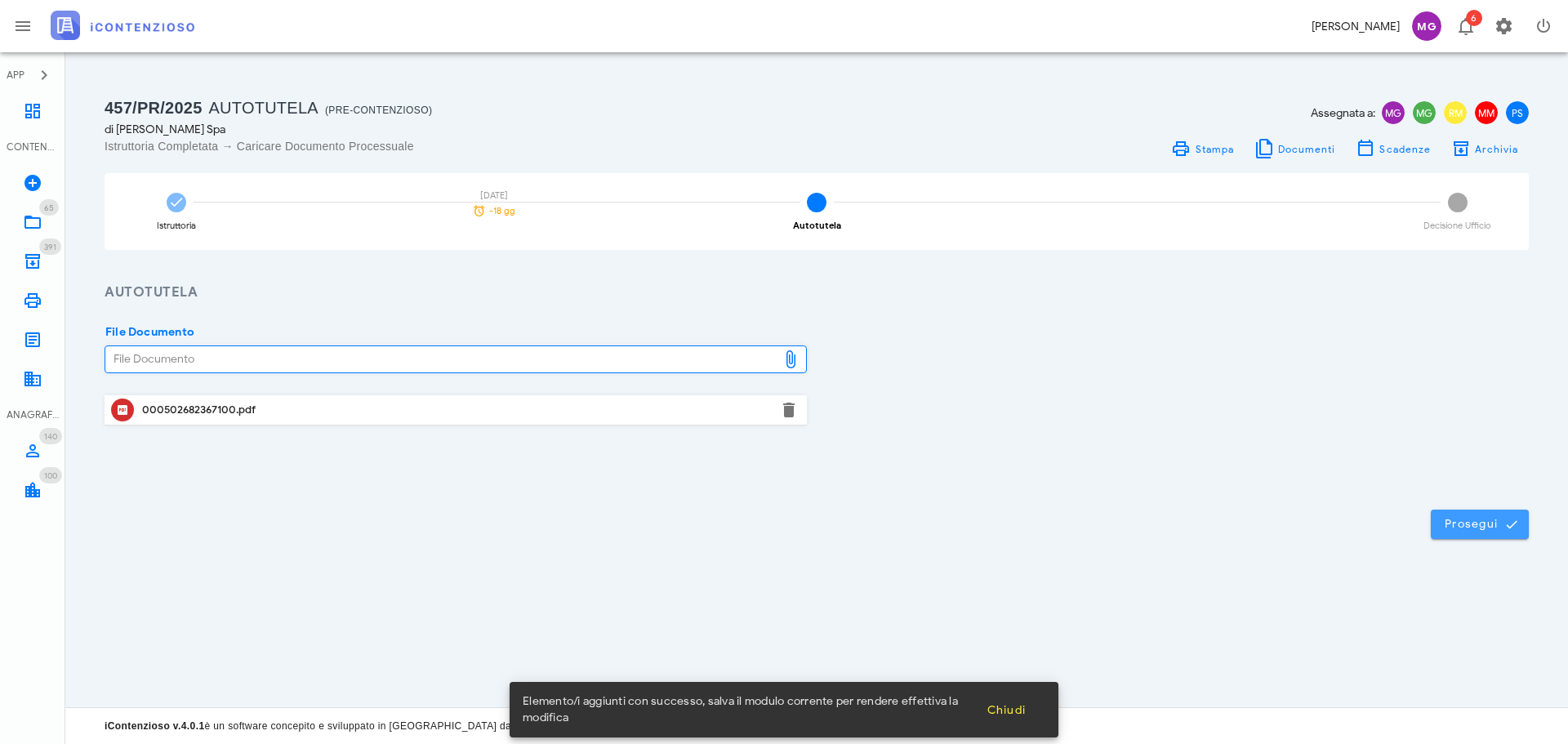
click at [1499, 521] on span "Prosegui" at bounding box center [1480, 524] width 72 height 15
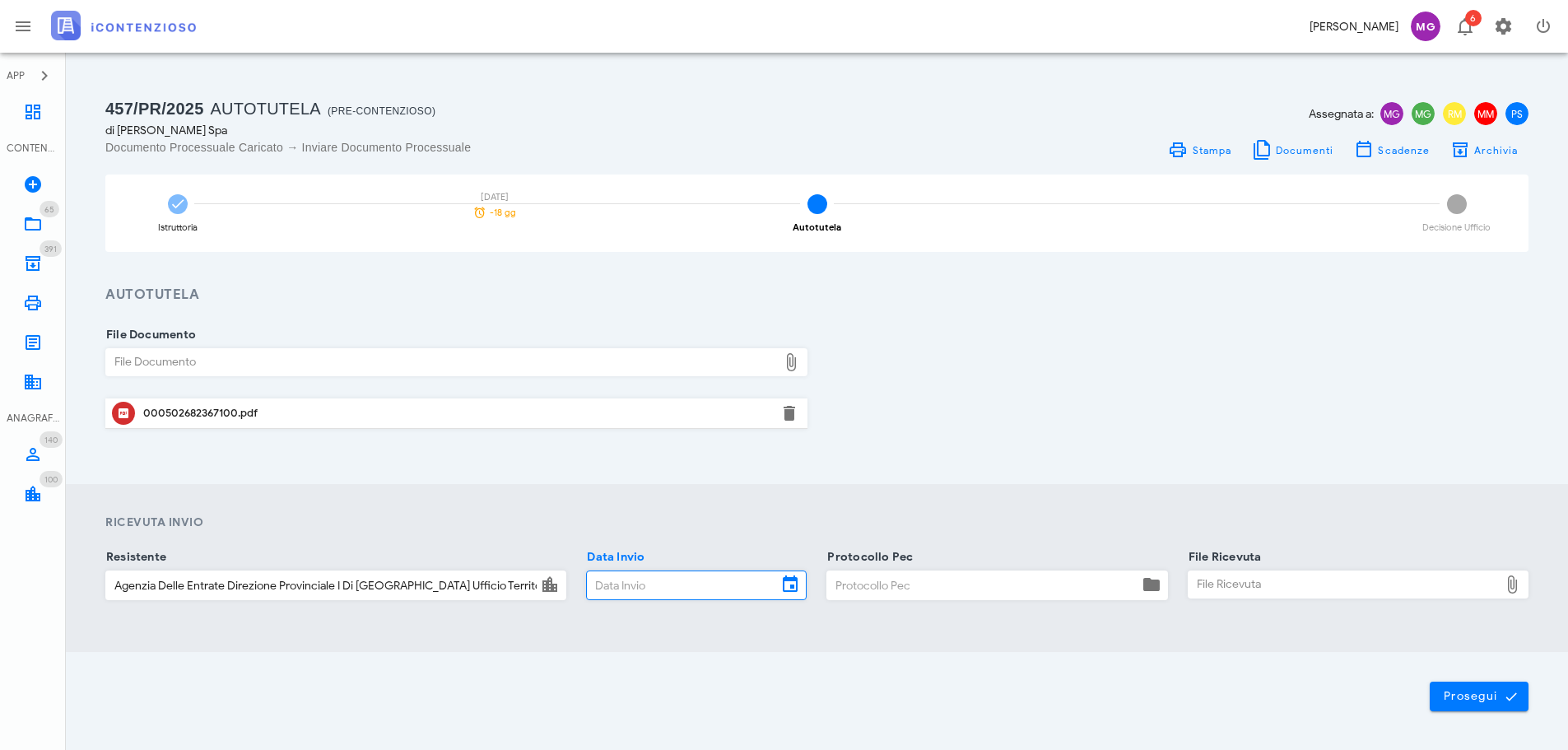
click at [674, 586] on input "Data Invio" at bounding box center [682, 585] width 190 height 28
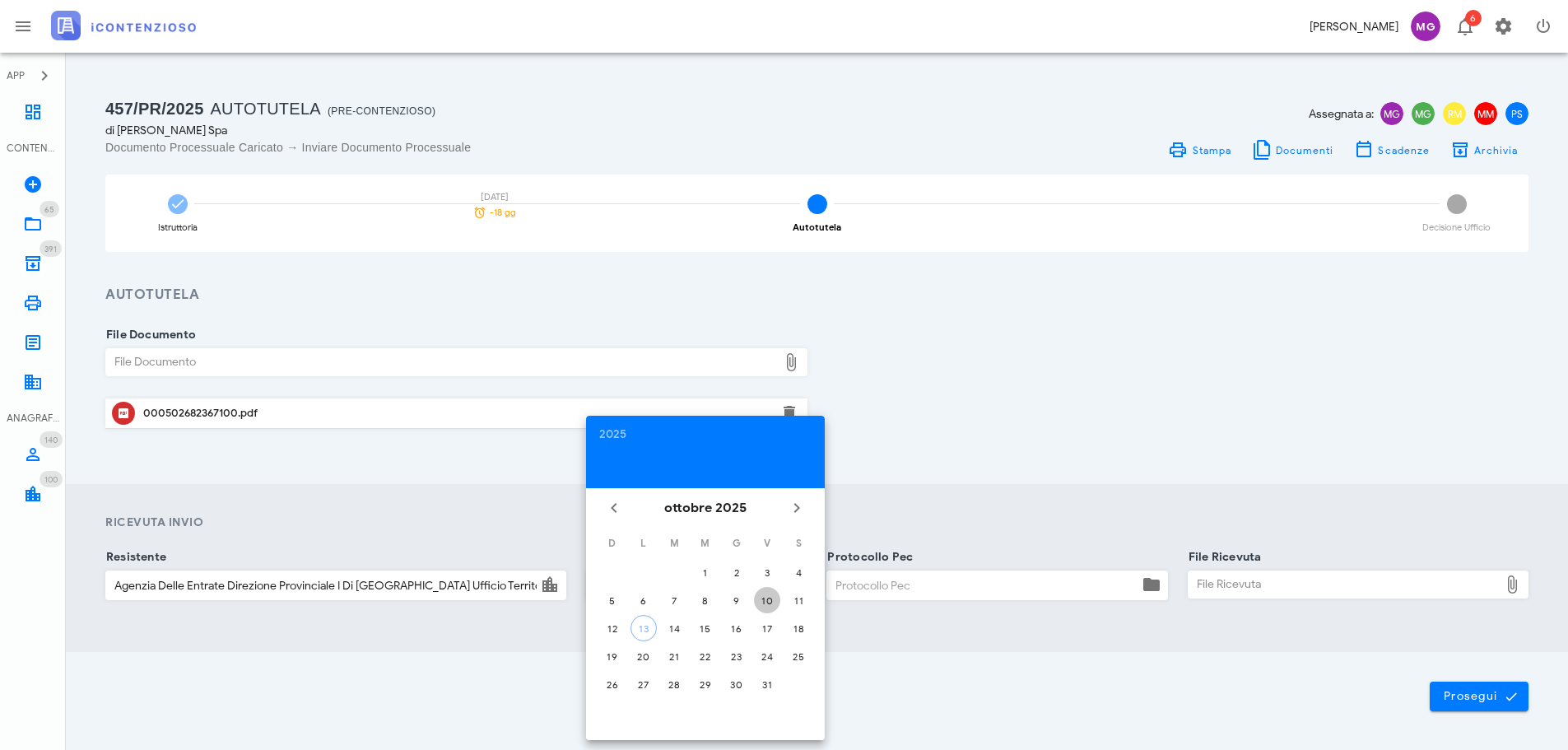
click at [766, 607] on button "10" at bounding box center [768, 600] width 27 height 27
type input "[DATE]"
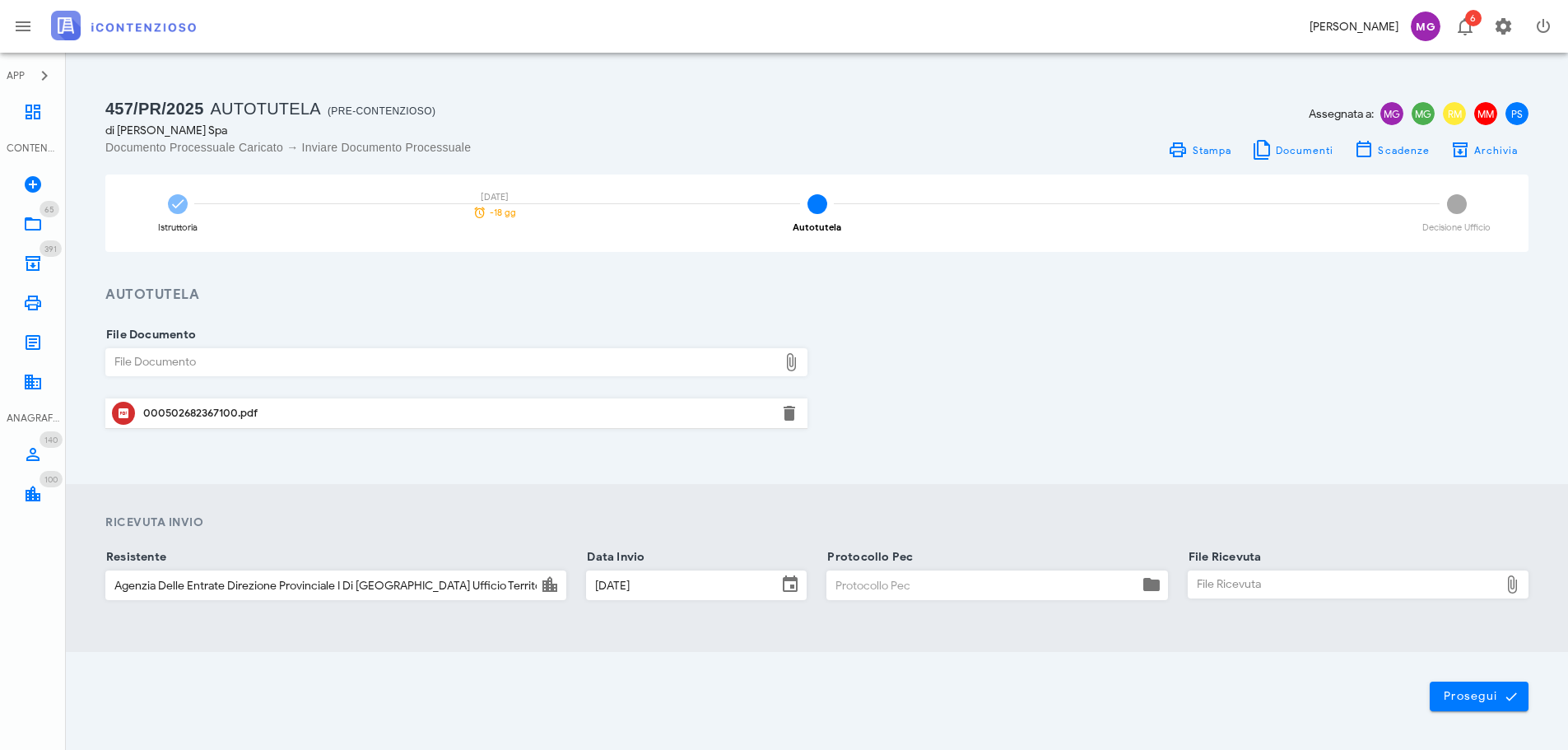
click at [863, 584] on input "Protocollo Pec" at bounding box center [982, 585] width 311 height 28
type input "1"
click at [1231, 591] on div "File Ricevuta" at bounding box center [1344, 584] width 311 height 27
type input "C:\fakepath\ComunicazioneIrregolaritaChiuse.pdf"
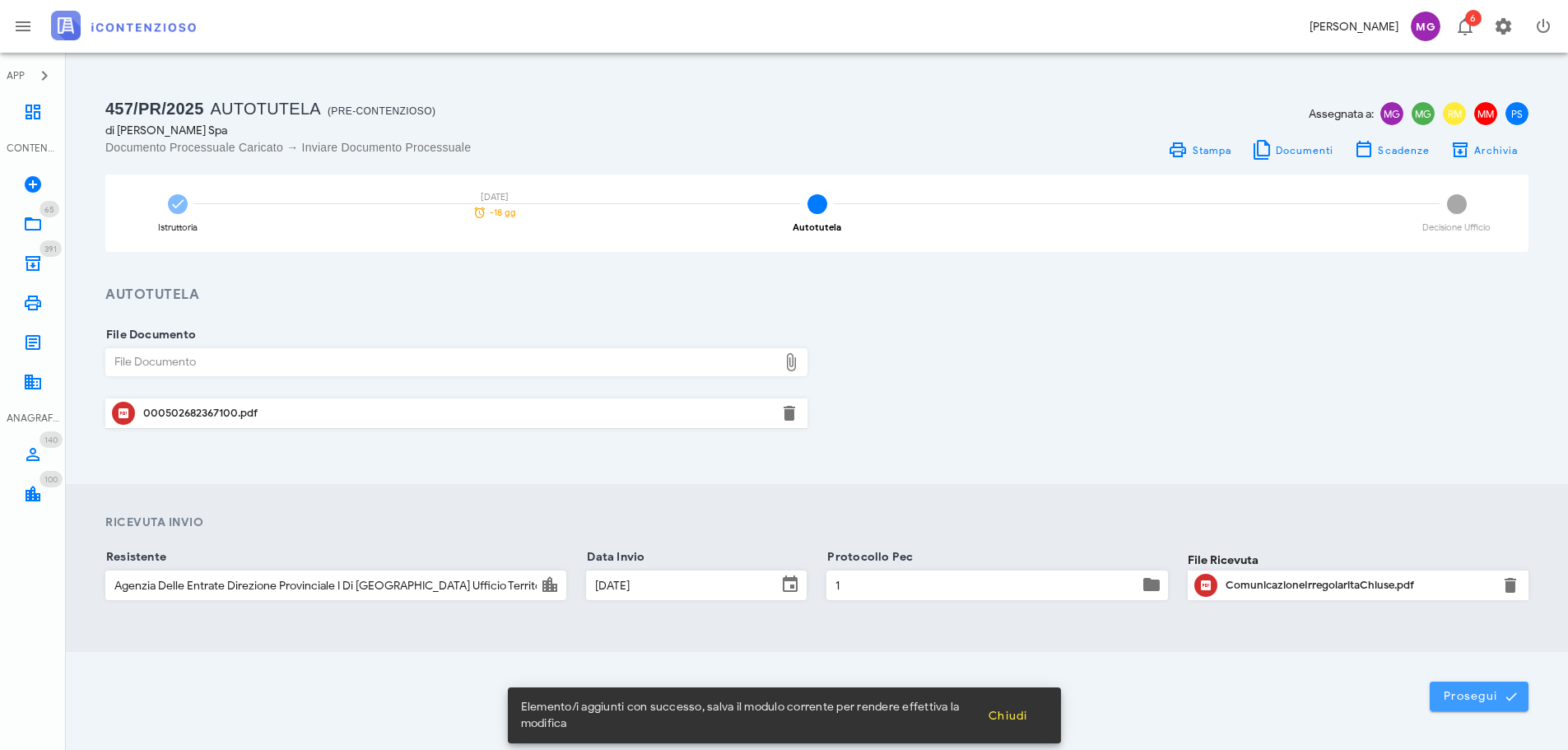
click at [1476, 699] on span "Prosegui" at bounding box center [1479, 696] width 73 height 15
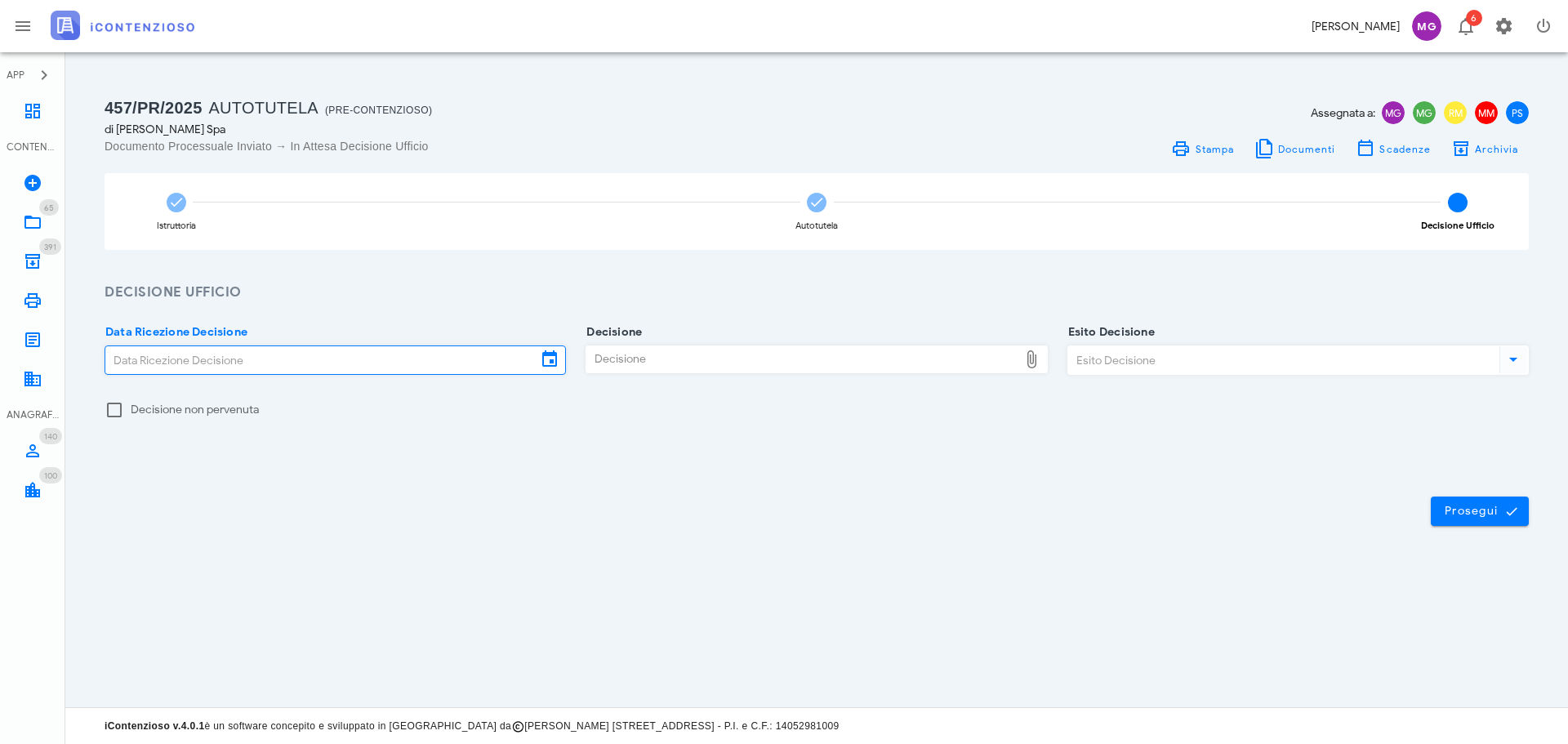
click at [403, 365] on input "Data Ricezione Decisione" at bounding box center [321, 360] width 431 height 28
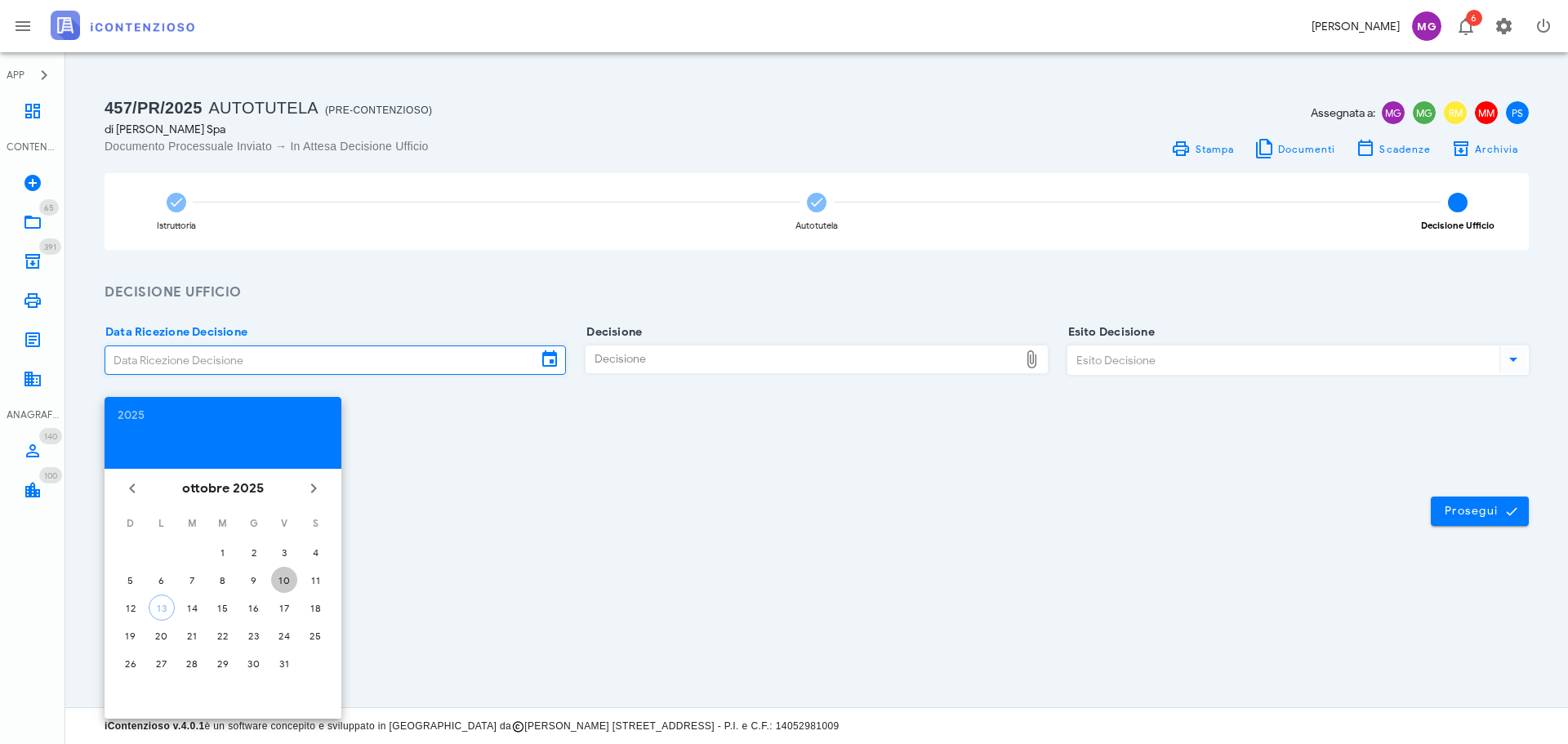
click at [275, 579] on div "10" at bounding box center [285, 581] width 26 height 12
type input "[DATE]"
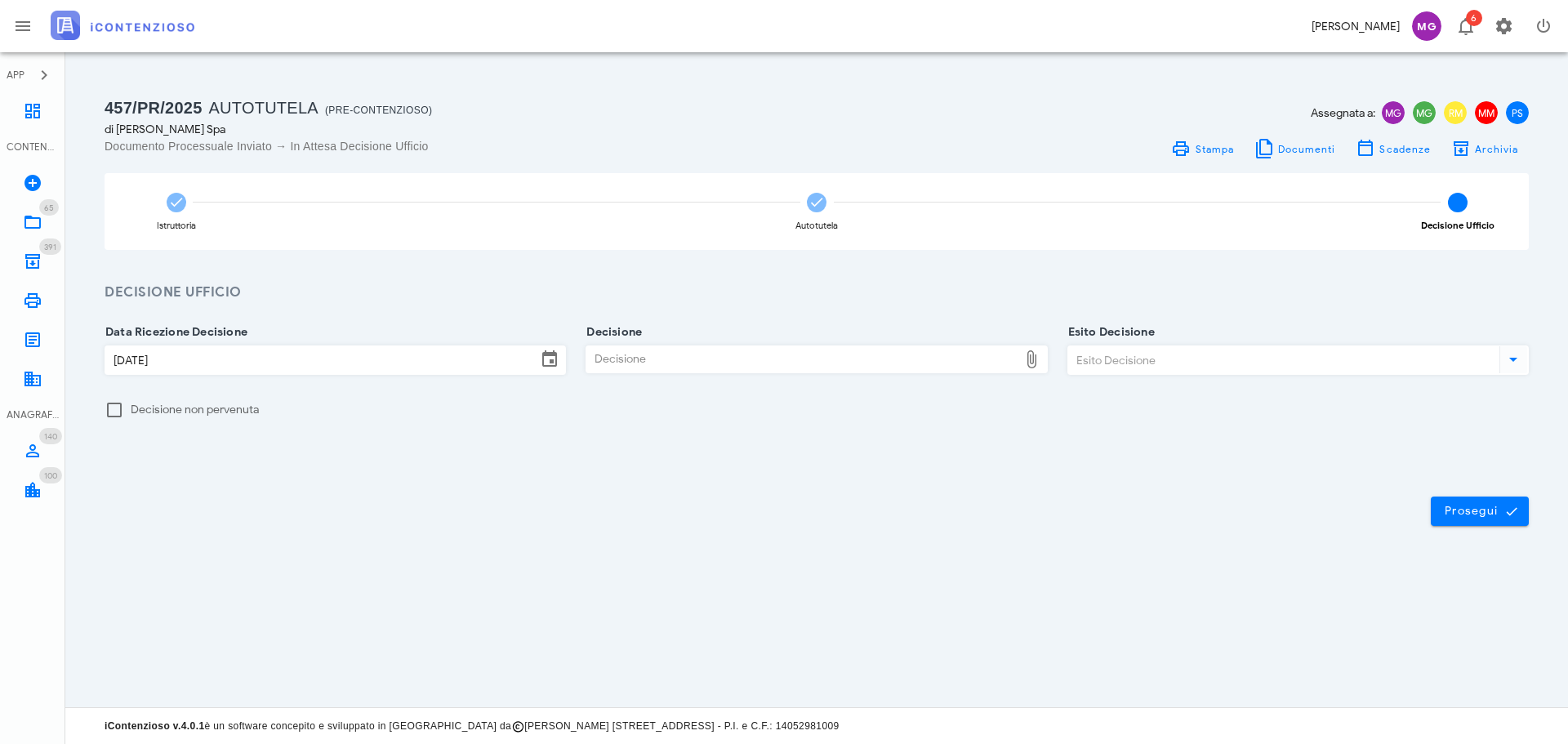
click at [630, 358] on div "Decisione" at bounding box center [802, 359] width 431 height 26
type input "C:\fakepath\ComunicazioneIrregolaritaChiuse.pdf"
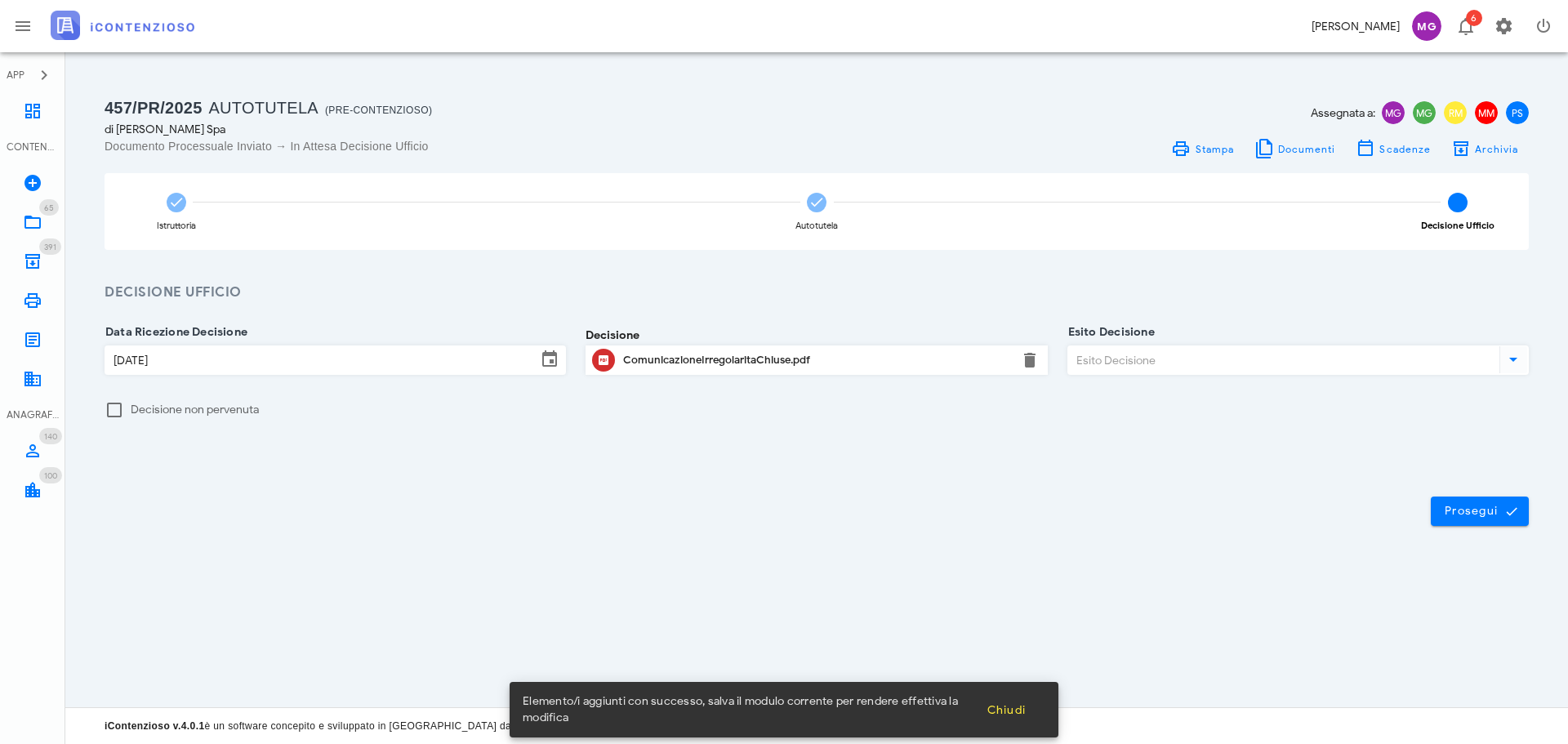
click at [1130, 374] on div "Esito Decisione" at bounding box center [1297, 359] width 461 height 29
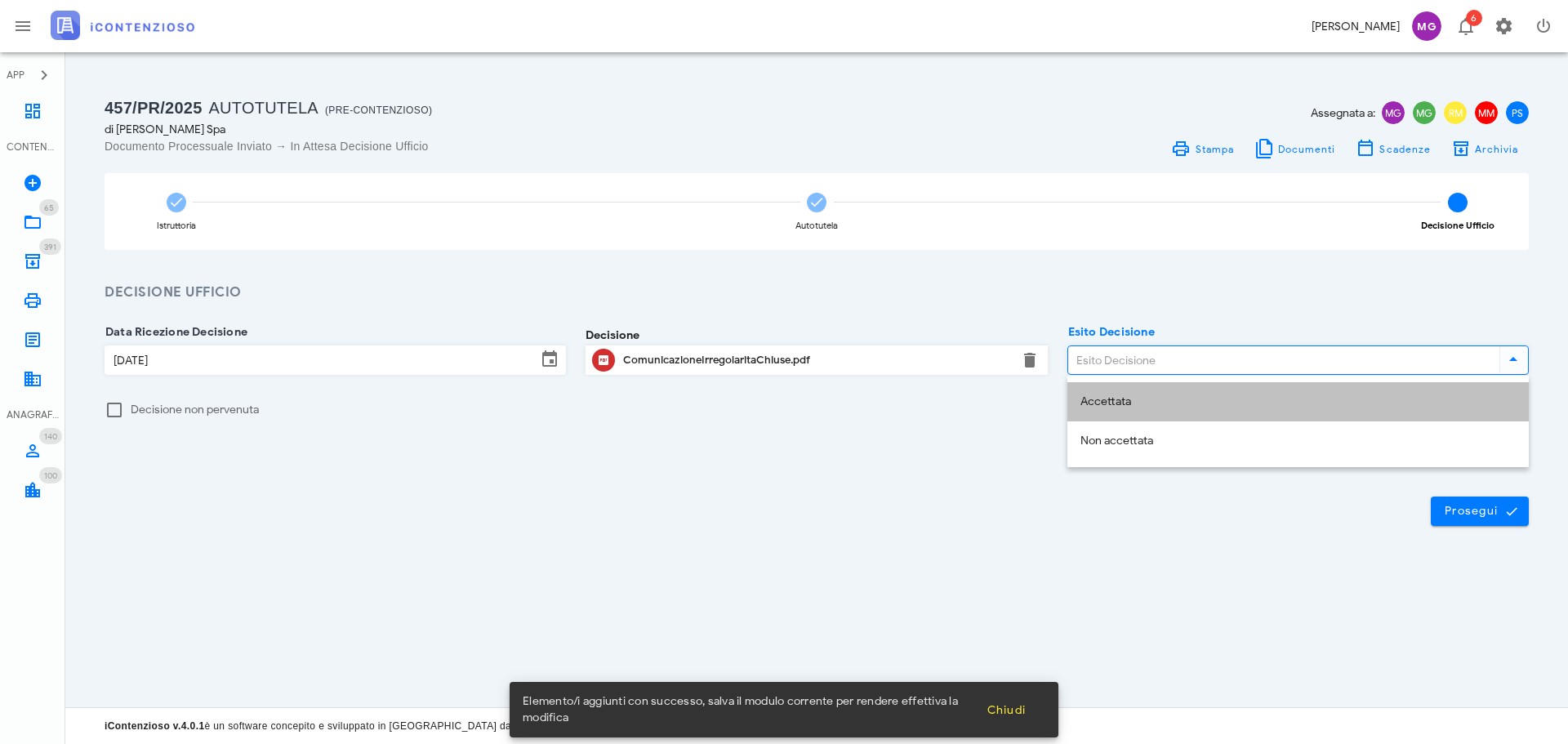
click at [1127, 407] on div "Accettata" at bounding box center [1298, 402] width 436 height 14
type input "Accettata"
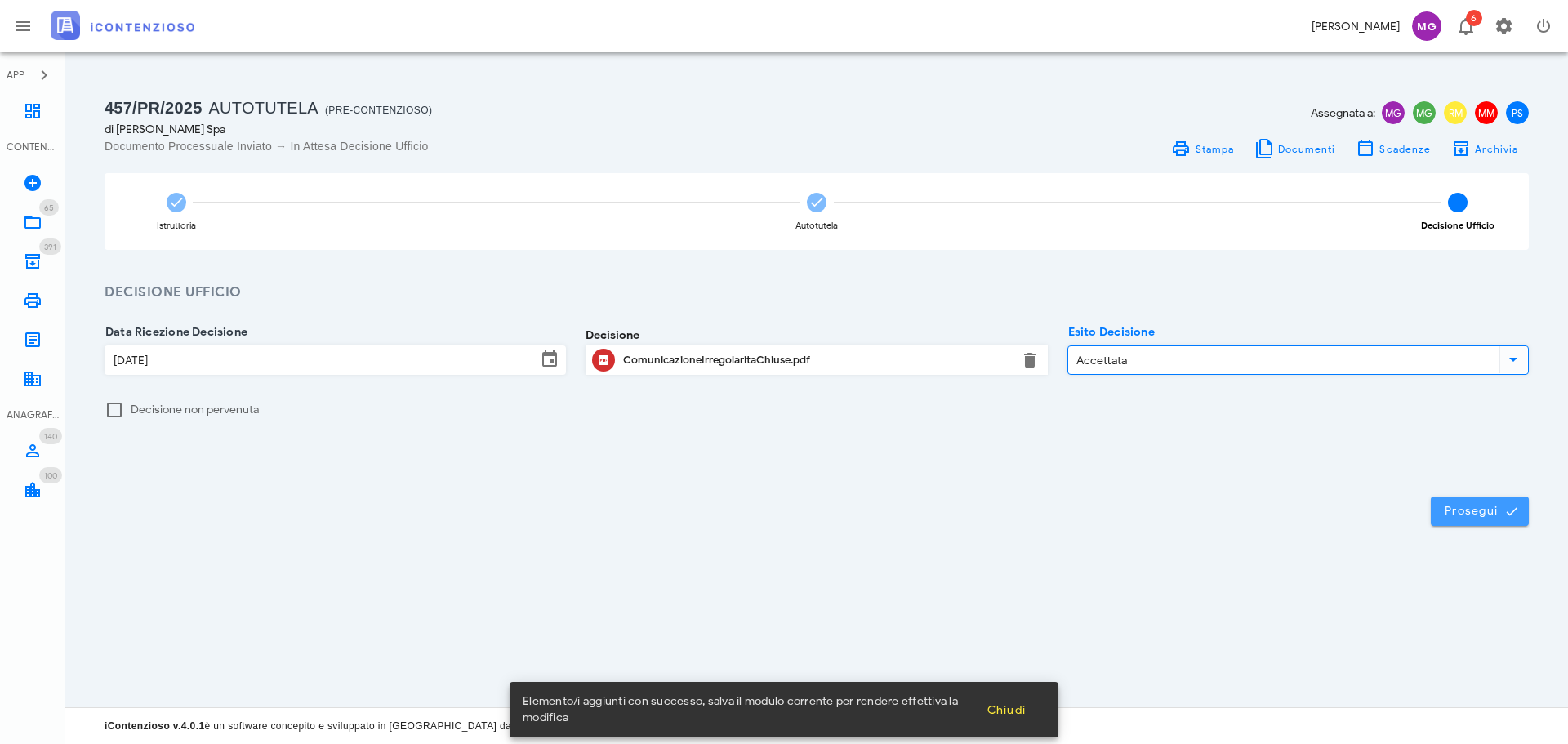
click at [1468, 510] on span "Prosegui" at bounding box center [1480, 511] width 72 height 15
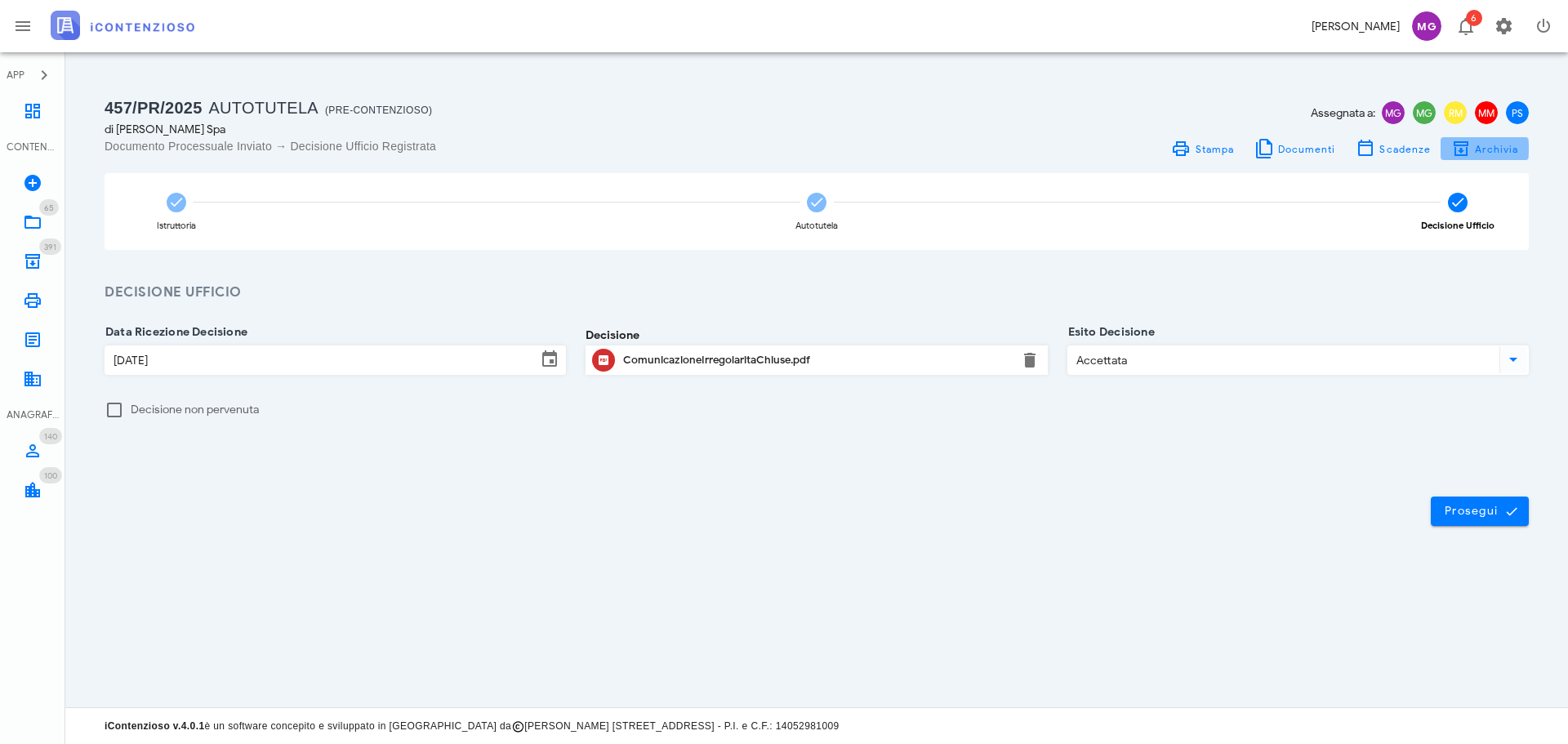
click at [1482, 148] on span "Archivia" at bounding box center [1496, 149] width 45 height 12
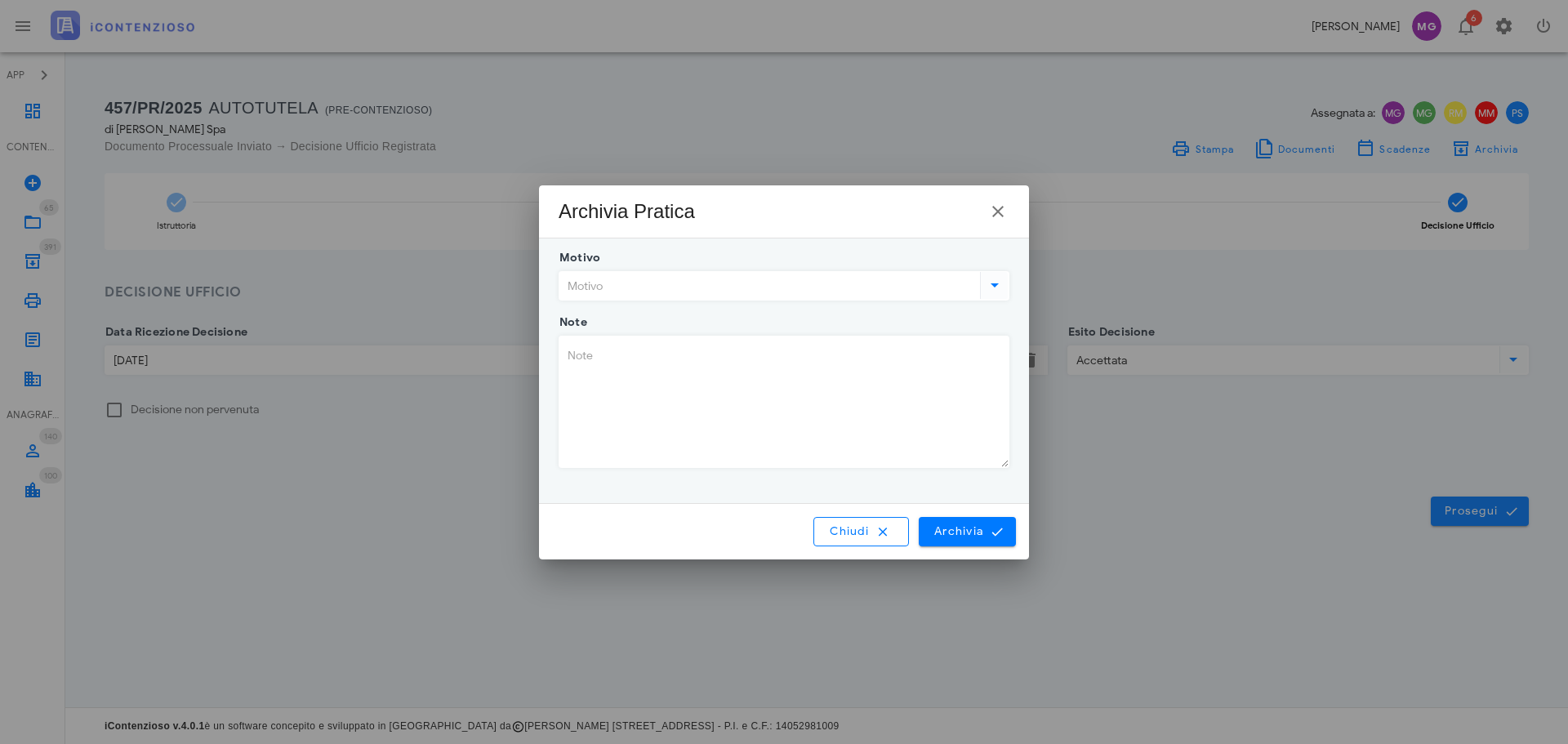
click at [768, 285] on input "Motivo" at bounding box center [768, 286] width 417 height 28
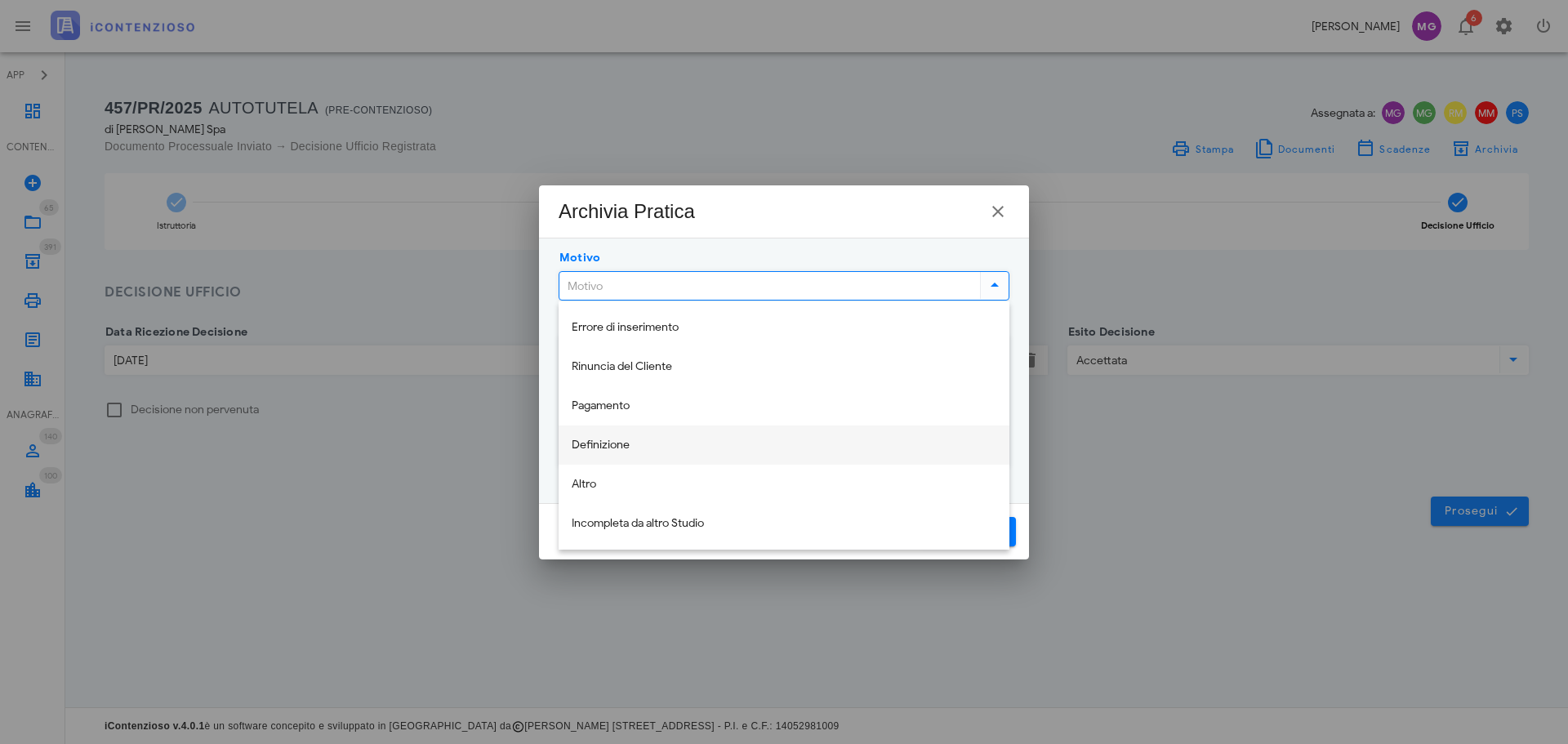
click at [733, 435] on div "Definizione" at bounding box center [784, 445] width 424 height 33
type input "Definizione"
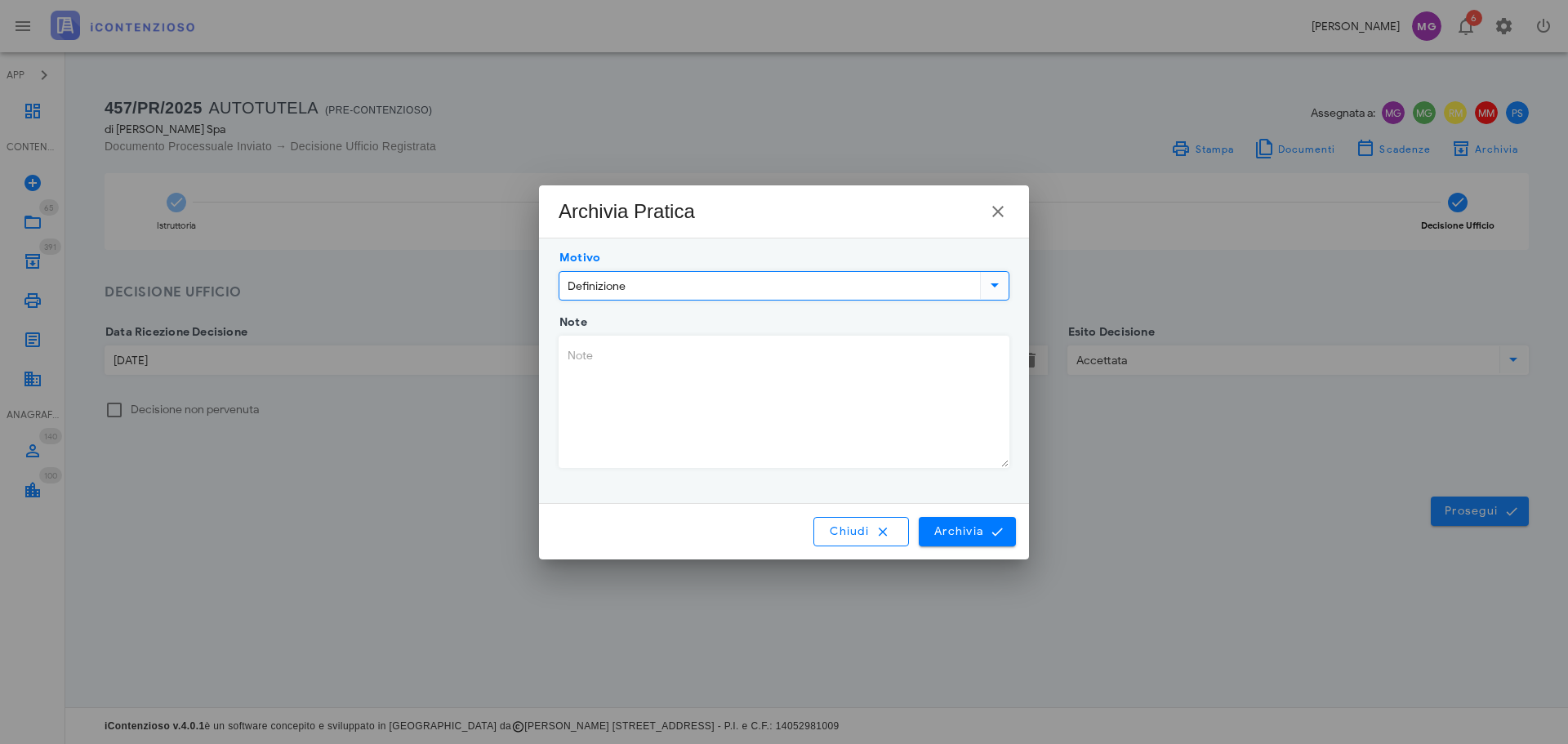
click at [986, 546] on div "Chiudi Archivia" at bounding box center [784, 531] width 490 height 55
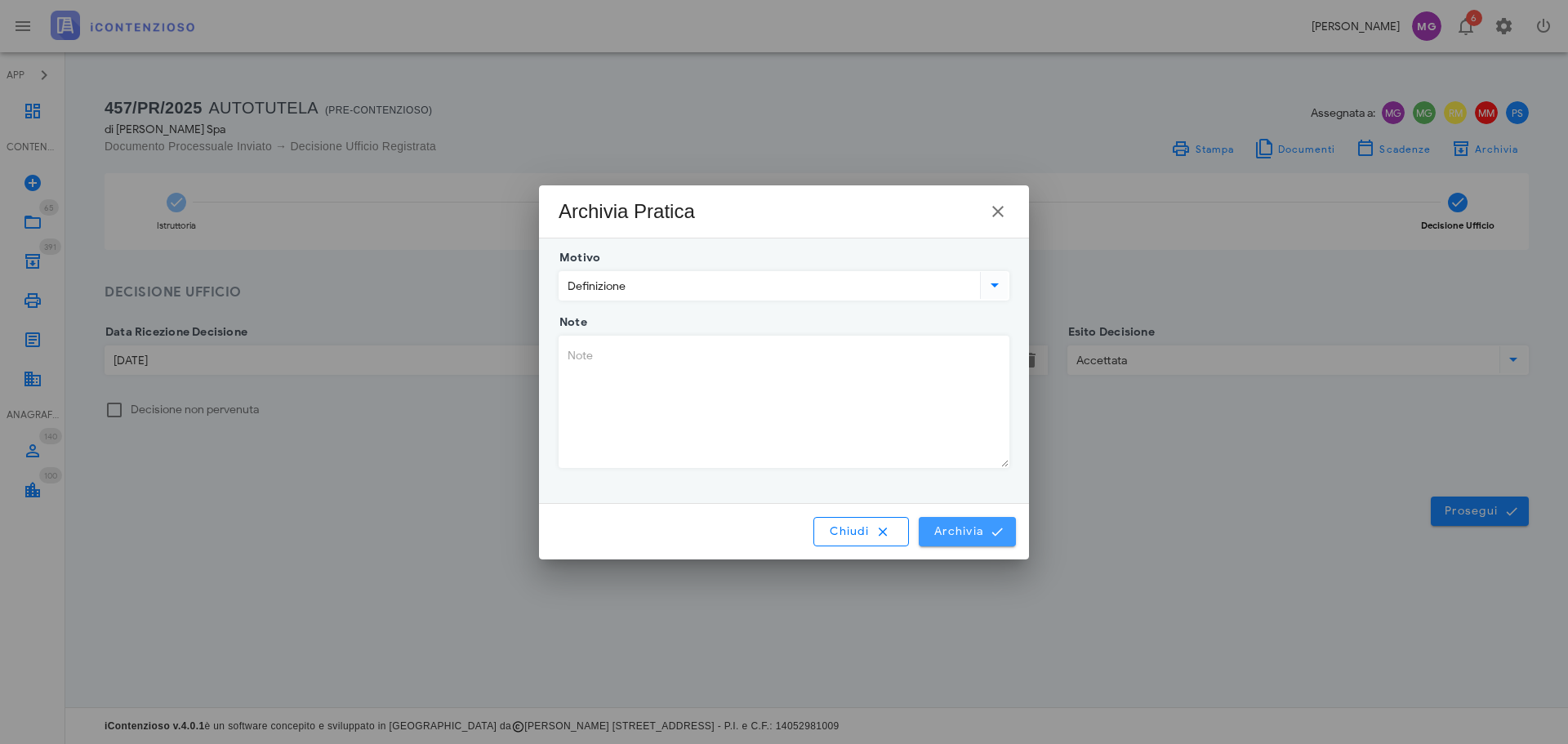
click at [984, 539] on button "Archivia" at bounding box center [967, 531] width 98 height 29
